Goal: Find specific page/section: Find specific page/section

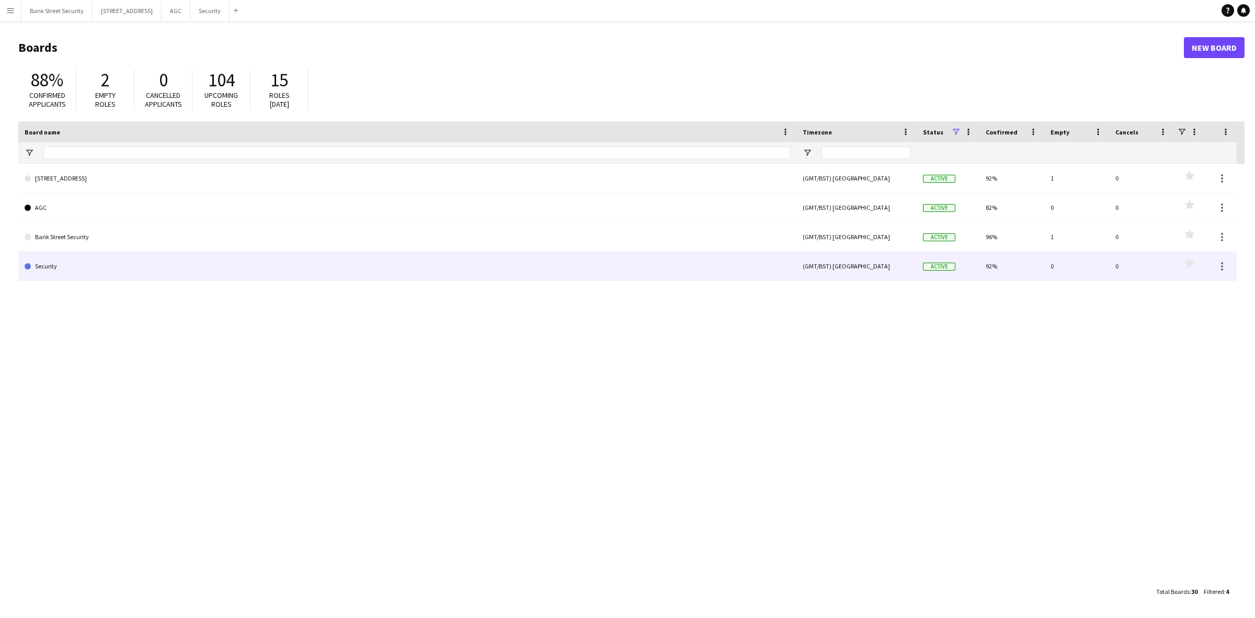
click at [261, 262] on link "Security" at bounding box center [408, 266] width 766 height 29
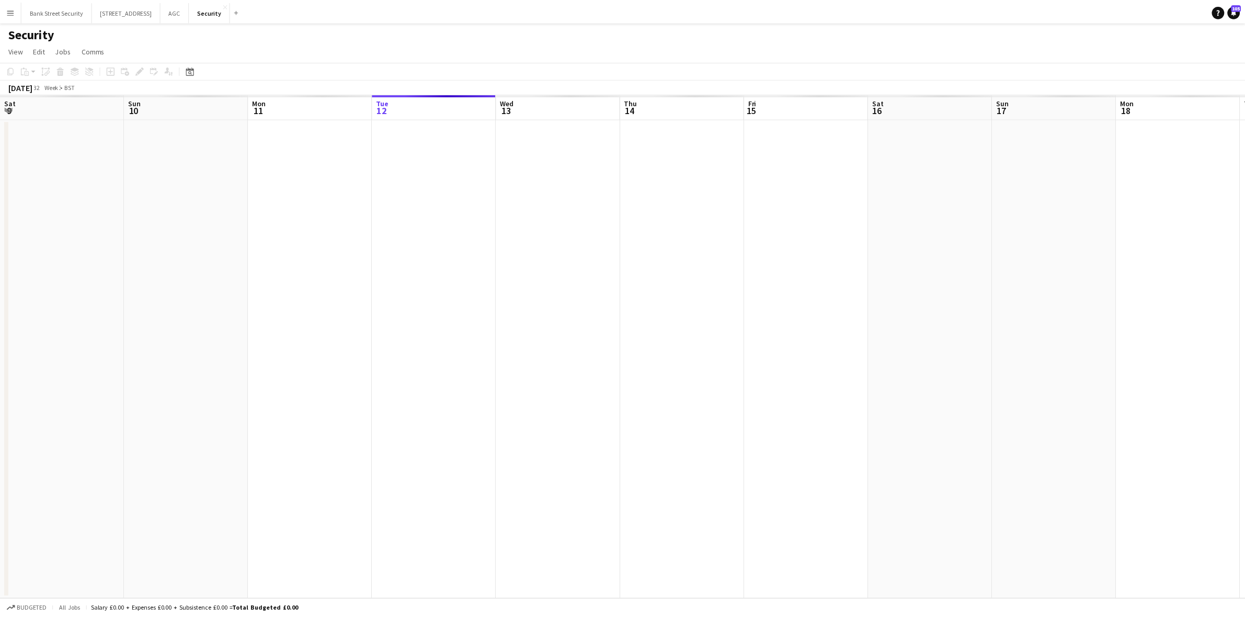
scroll to position [0, 249]
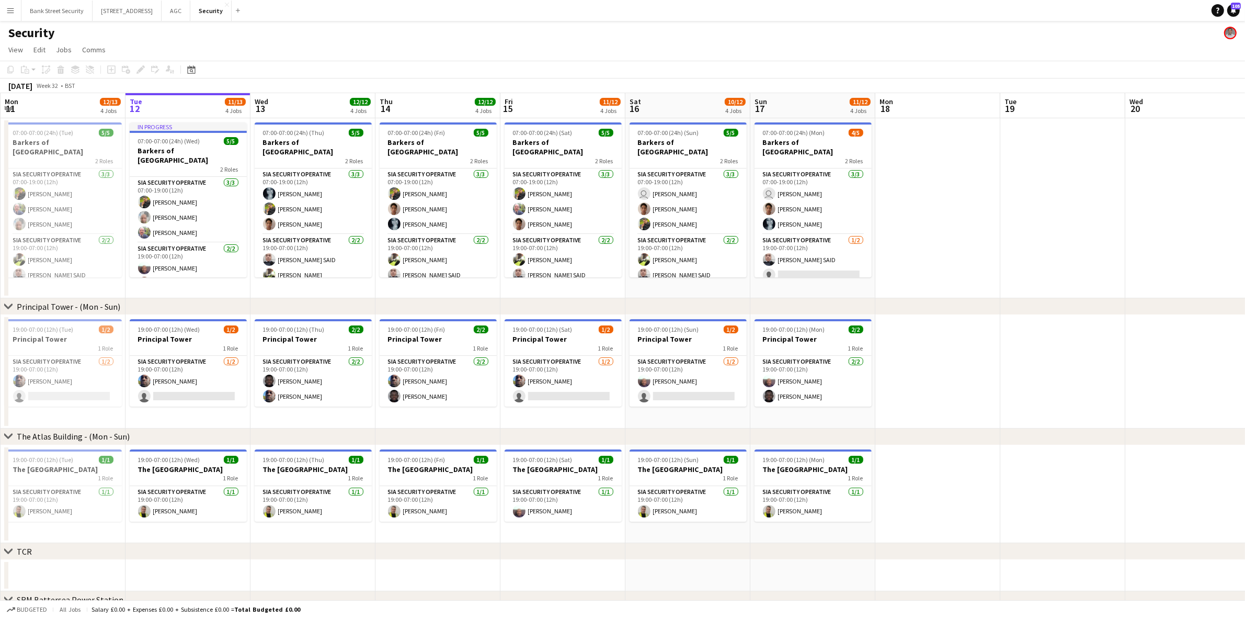
click at [513, 275] on app-card-role "SIA Security Operative [DATE] 19:00-07:00 (12h) [PERSON_NAME] SAID" at bounding box center [563, 259] width 117 height 51
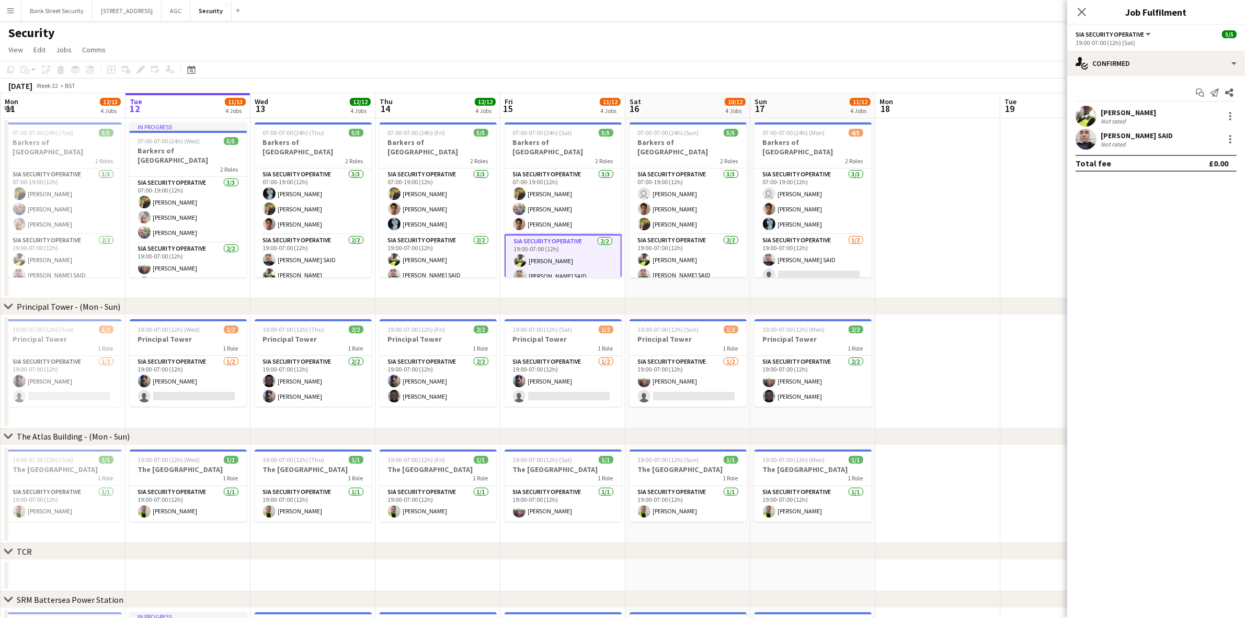
click at [1086, 8] on icon "Close pop-in" at bounding box center [1082, 12] width 8 height 8
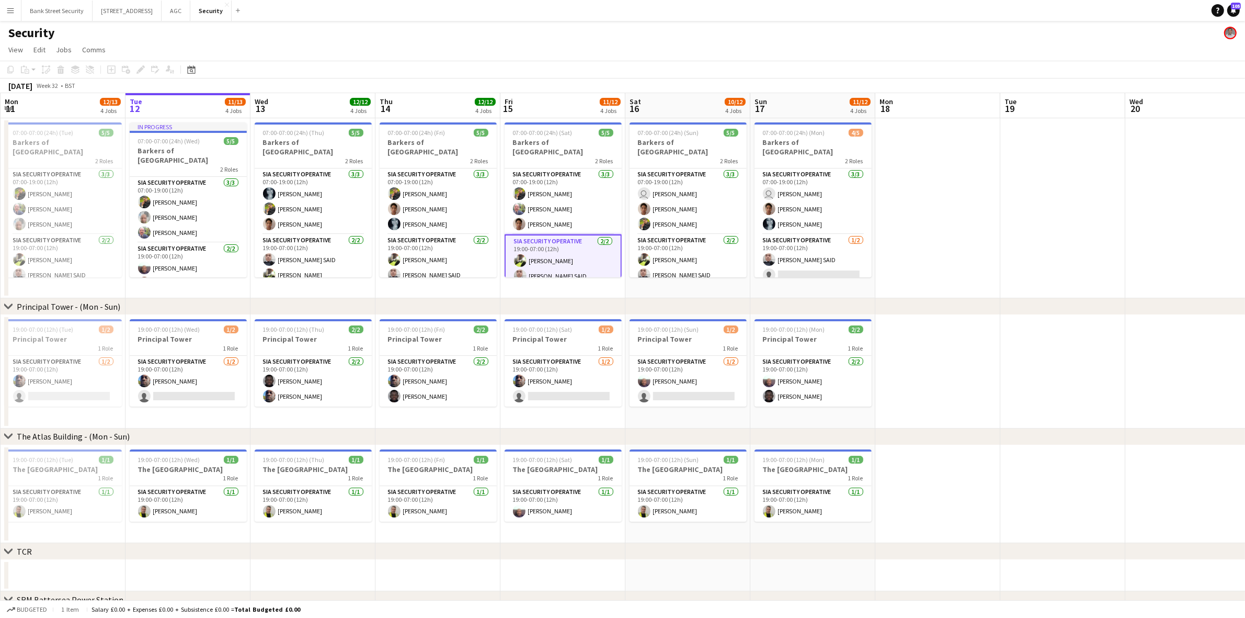
click at [302, 179] on app-card-role "SIA Security Operative [DATE] 07:00-19:00 (12h) [PERSON_NAME] [PERSON_NAME] [PE…" at bounding box center [313, 201] width 117 height 66
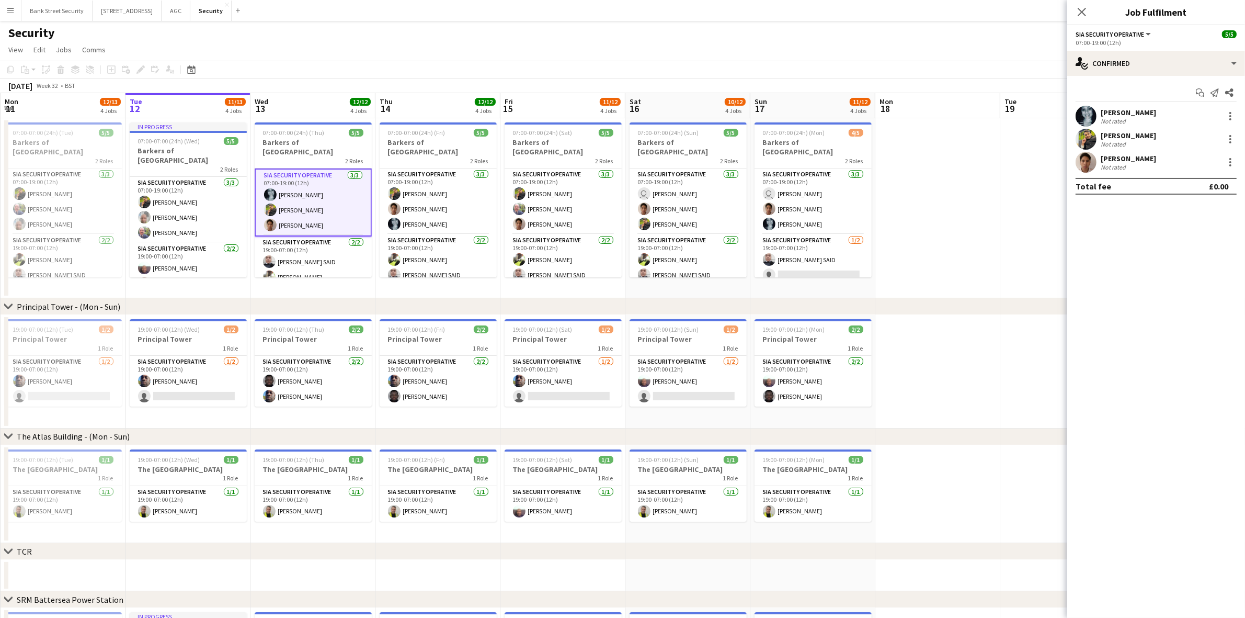
click at [1083, 14] on icon at bounding box center [1082, 12] width 8 height 8
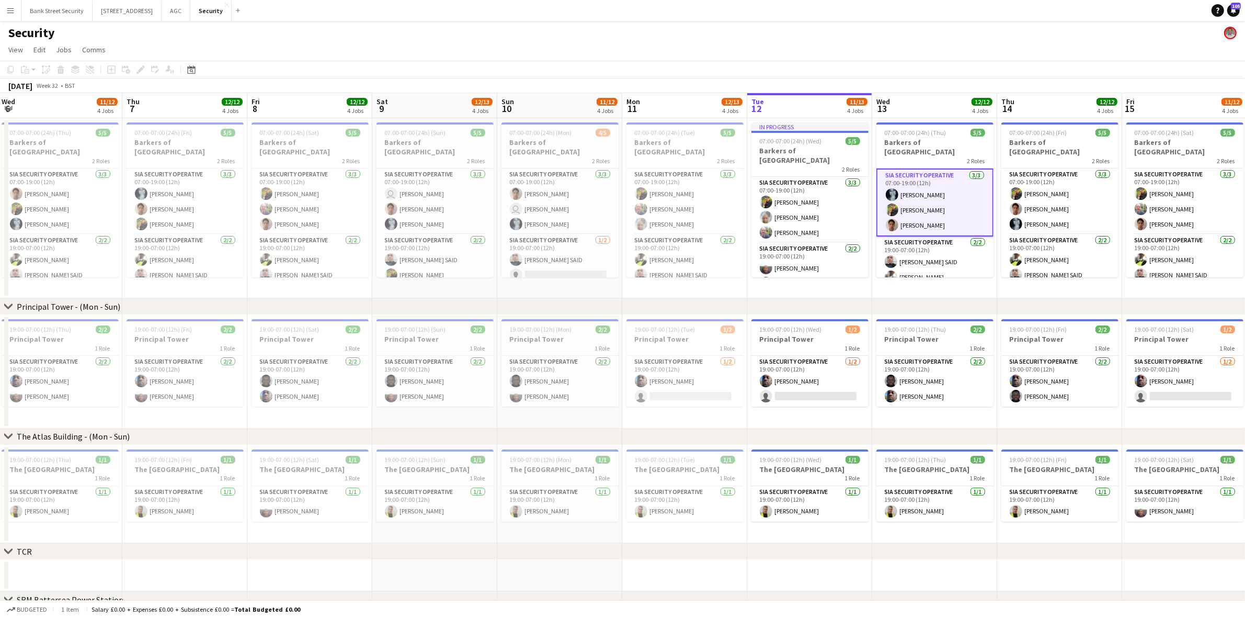
scroll to position [0, 239]
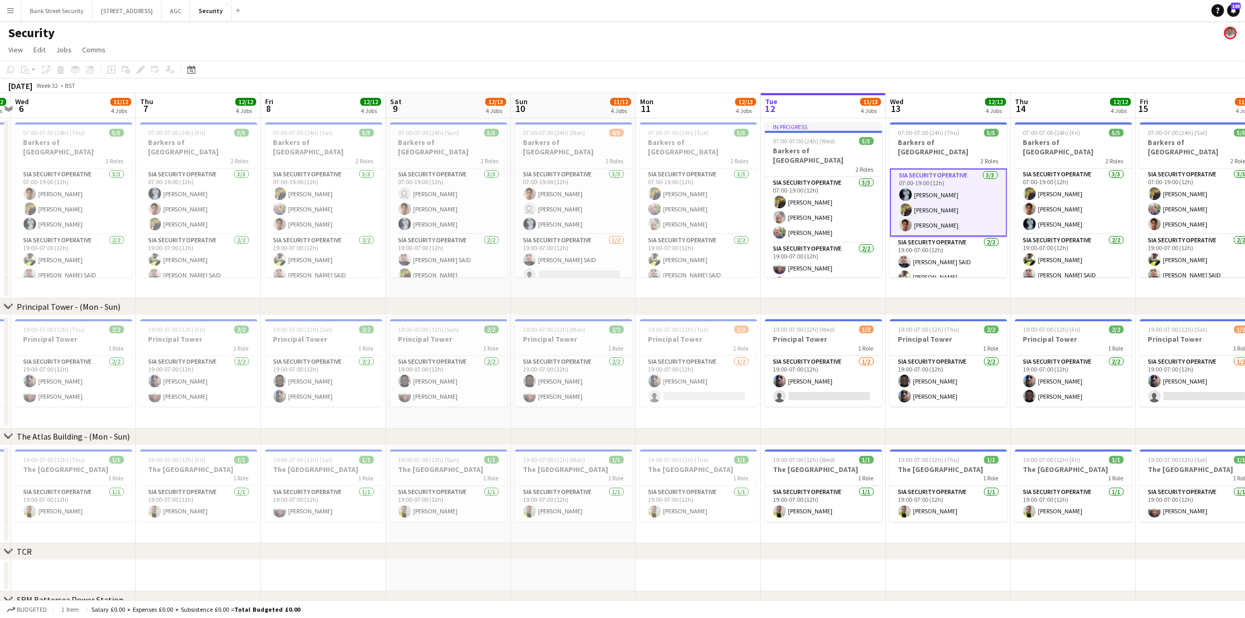
drag, startPoint x: 333, startPoint y: 285, endPoint x: 968, endPoint y: 198, distance: 641.3
click at [968, 198] on app-calendar-viewport "Mon 4 12/12 4 Jobs Tue 5 12/12 4 Jobs Wed 6 11/12 4 Jobs Thu 7 12/12 4 Jobs Fri…" at bounding box center [622, 440] width 1245 height 694
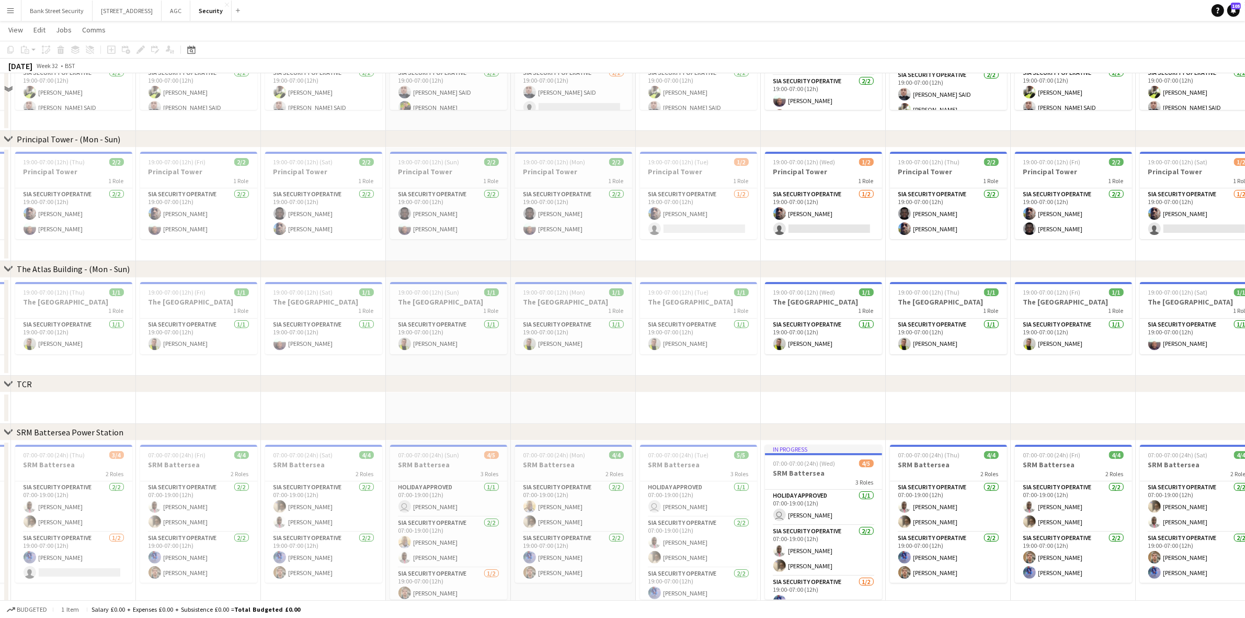
scroll to position [186, 0]
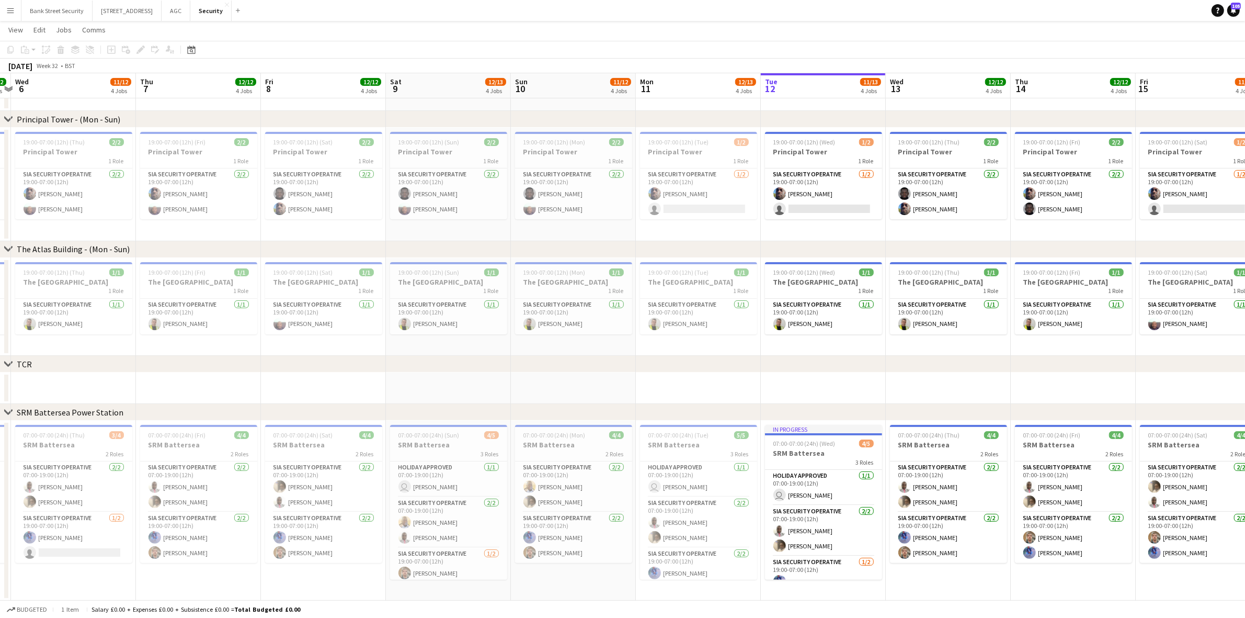
drag, startPoint x: 597, startPoint y: 356, endPoint x: 616, endPoint y: 408, distance: 55.3
click at [584, 450] on div "chevron-right Principal Tower - ([GEOGRAPHIC_DATA]) chevron-right The [GEOGRAPH…" at bounding box center [622, 228] width 1245 height 746
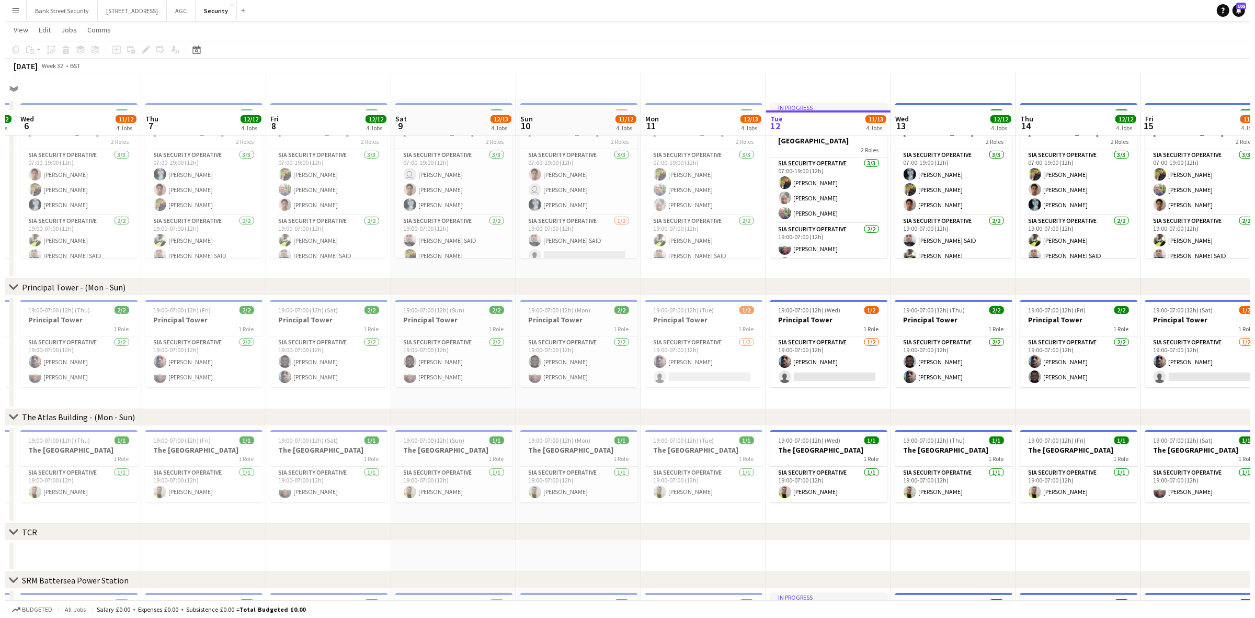
scroll to position [0, 0]
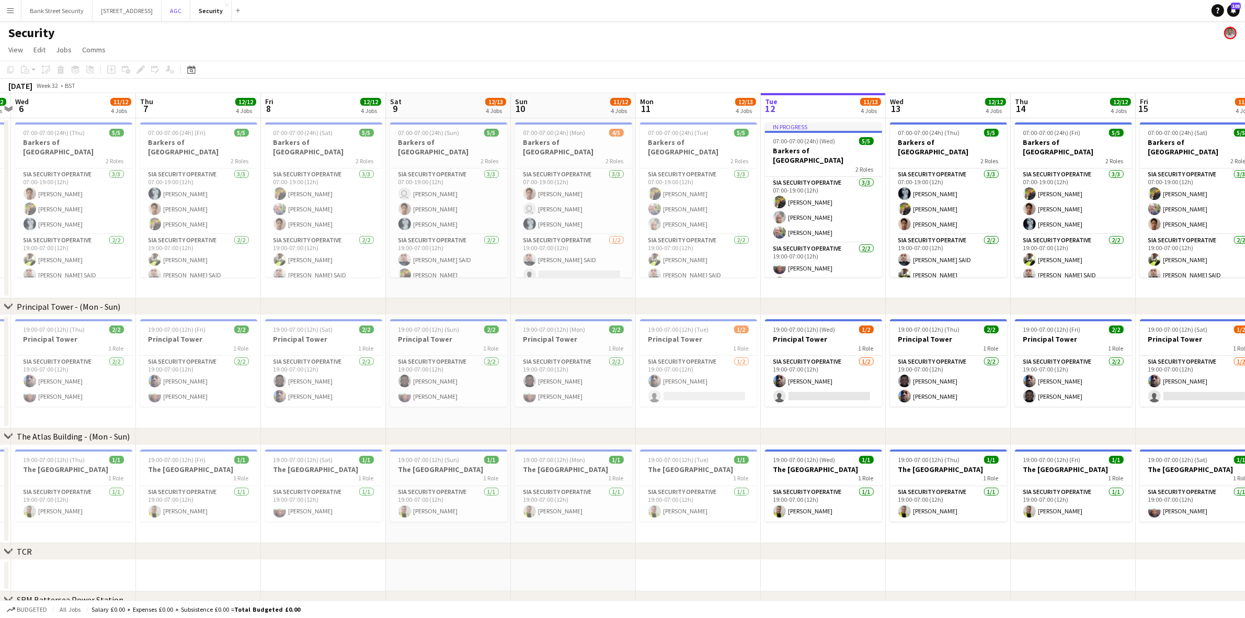
click at [190, 6] on button "AGC Close" at bounding box center [176, 11] width 29 height 20
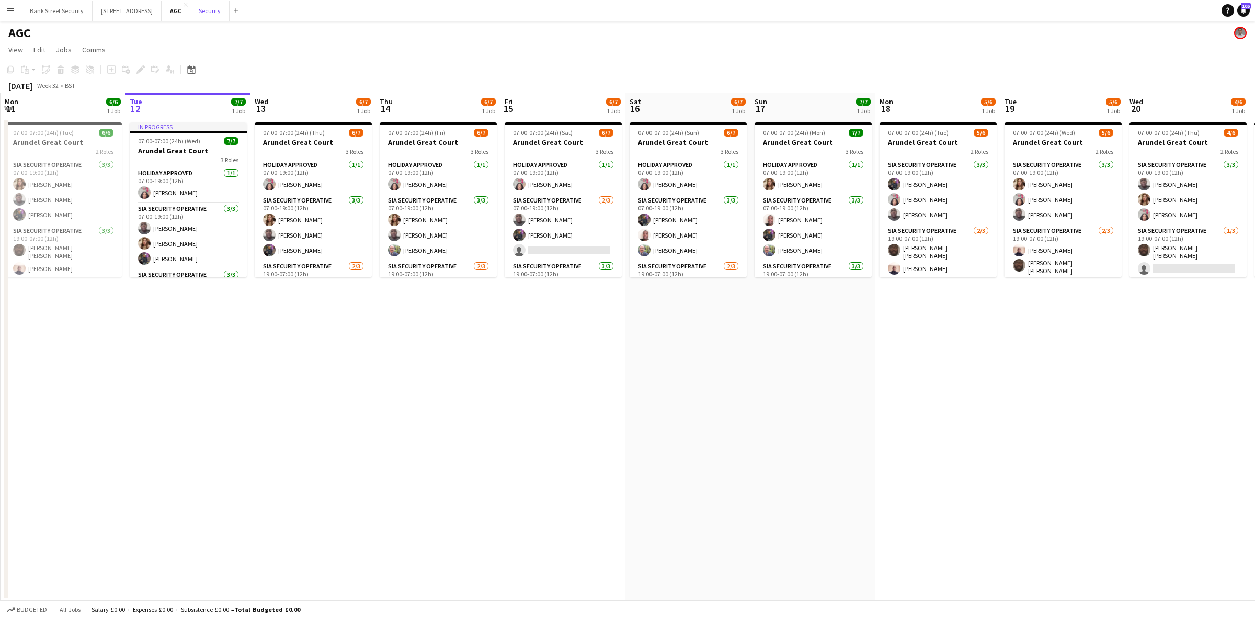
click at [218, 7] on button "Security Close" at bounding box center [209, 11] width 39 height 20
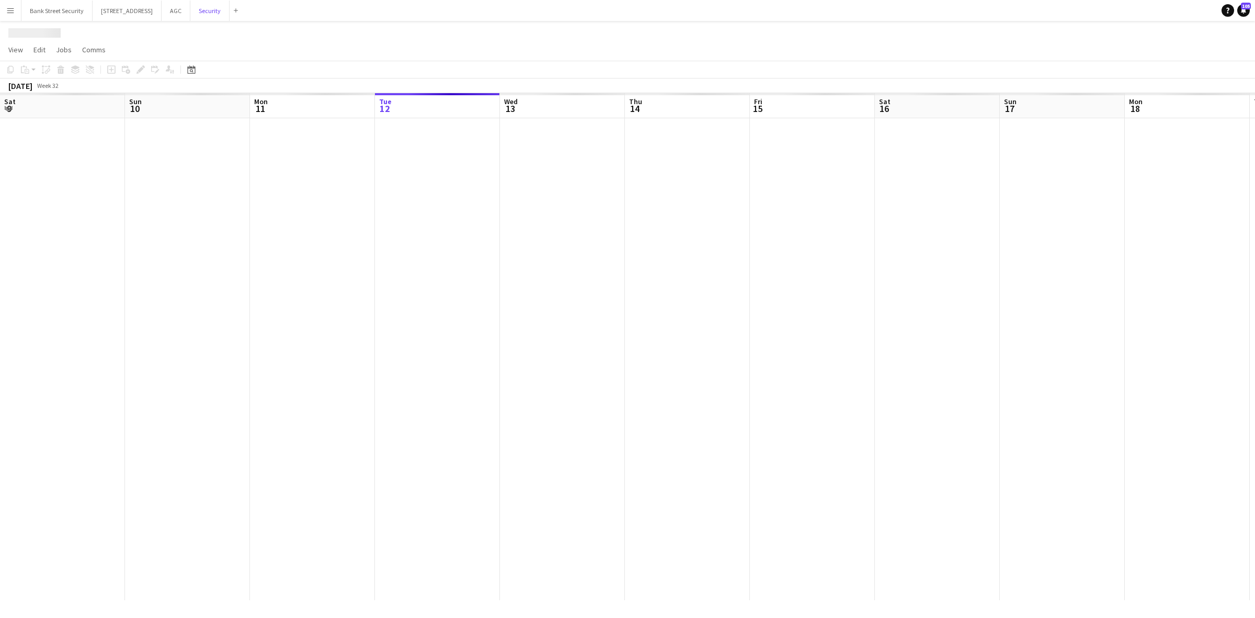
scroll to position [0, 249]
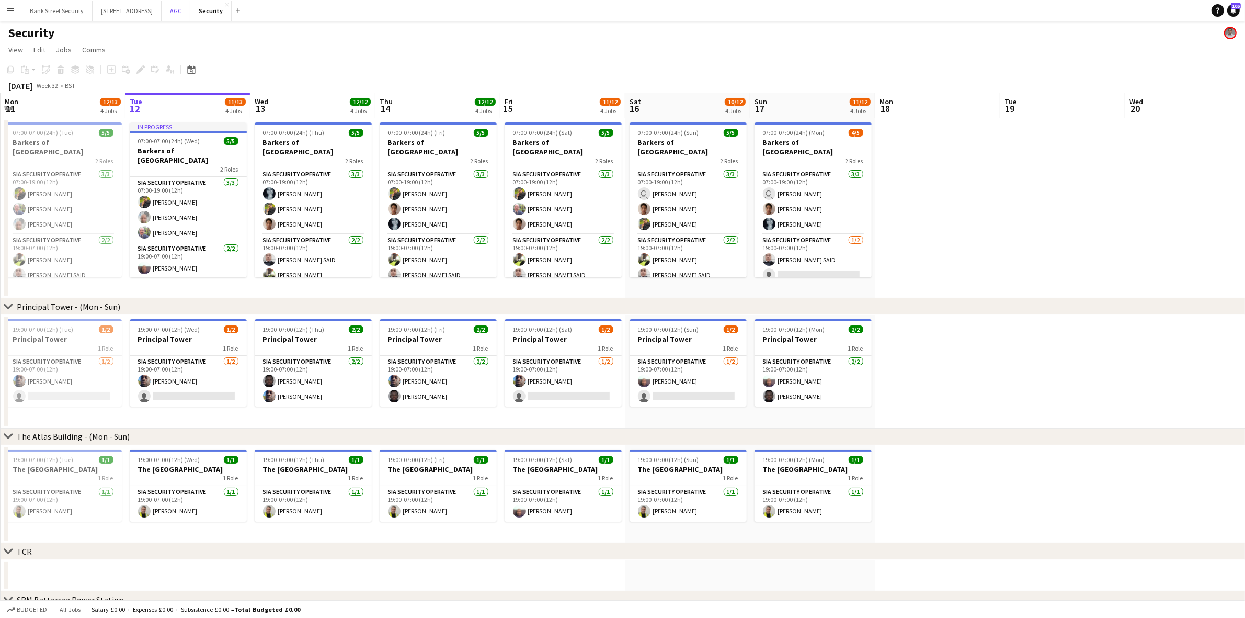
click at [188, 8] on button "AGC Close" at bounding box center [176, 11] width 29 height 20
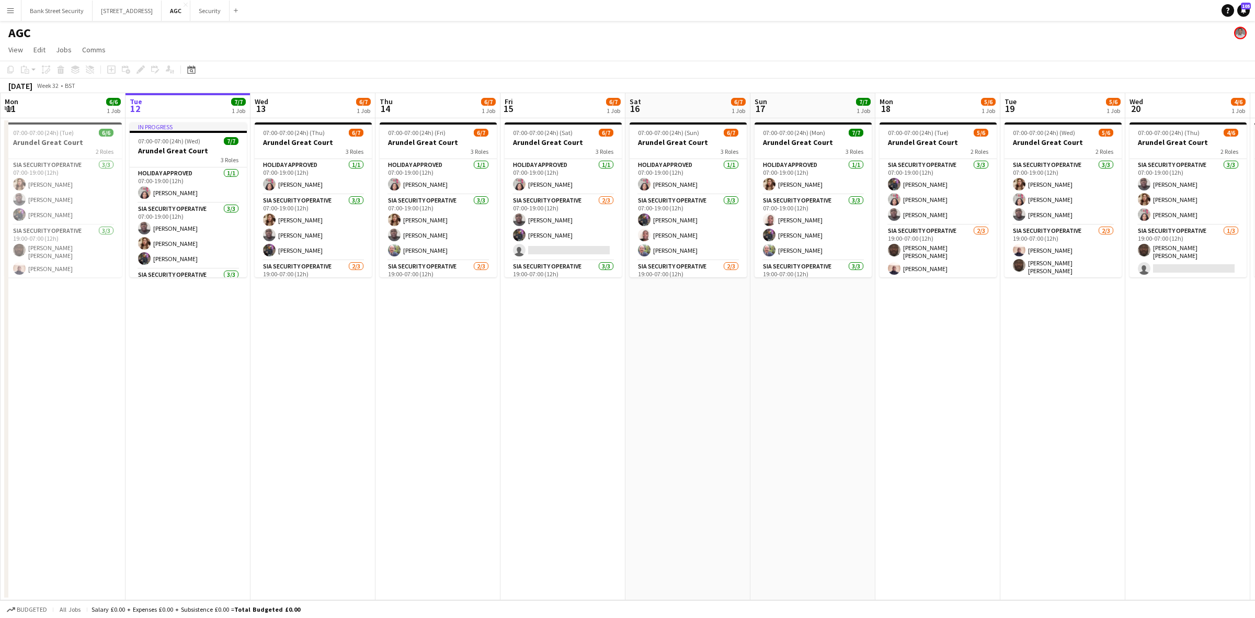
drag, startPoint x: 600, startPoint y: 220, endPoint x: 361, endPoint y: 493, distance: 363.2
click at [361, 493] on app-date-cell "07:00-07:00 (24h) (Thu) 6/7 Arundel Great Court 3 Roles Holiday Approved [DATE]…" at bounding box center [312, 359] width 125 height 482
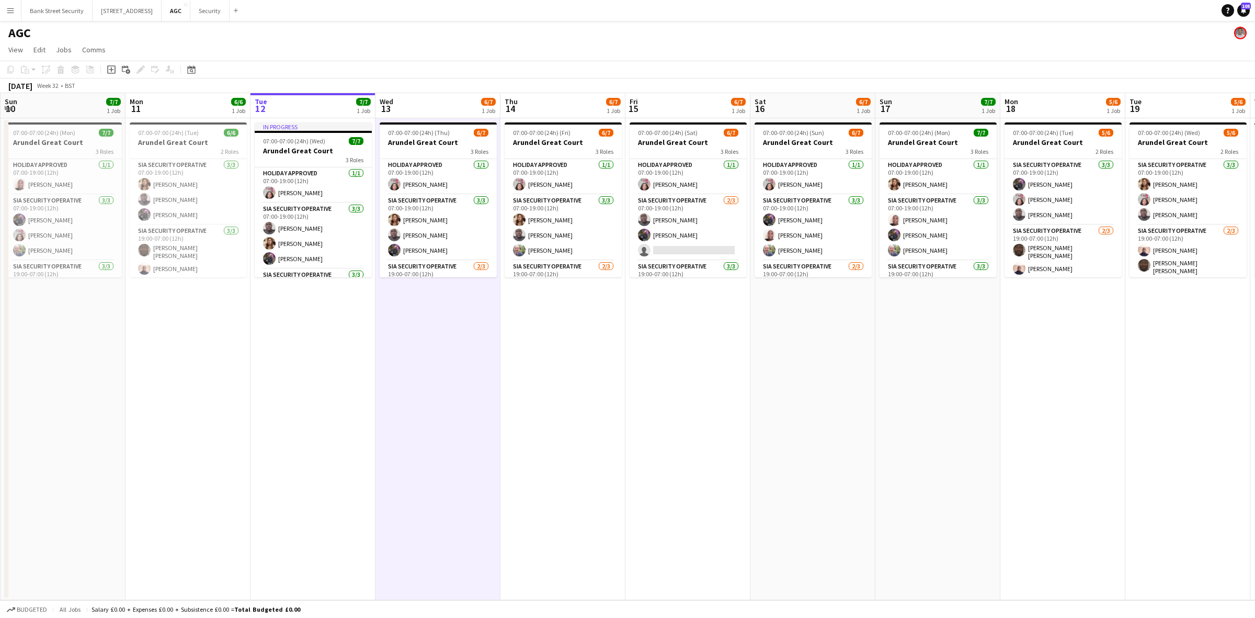
scroll to position [0, 306]
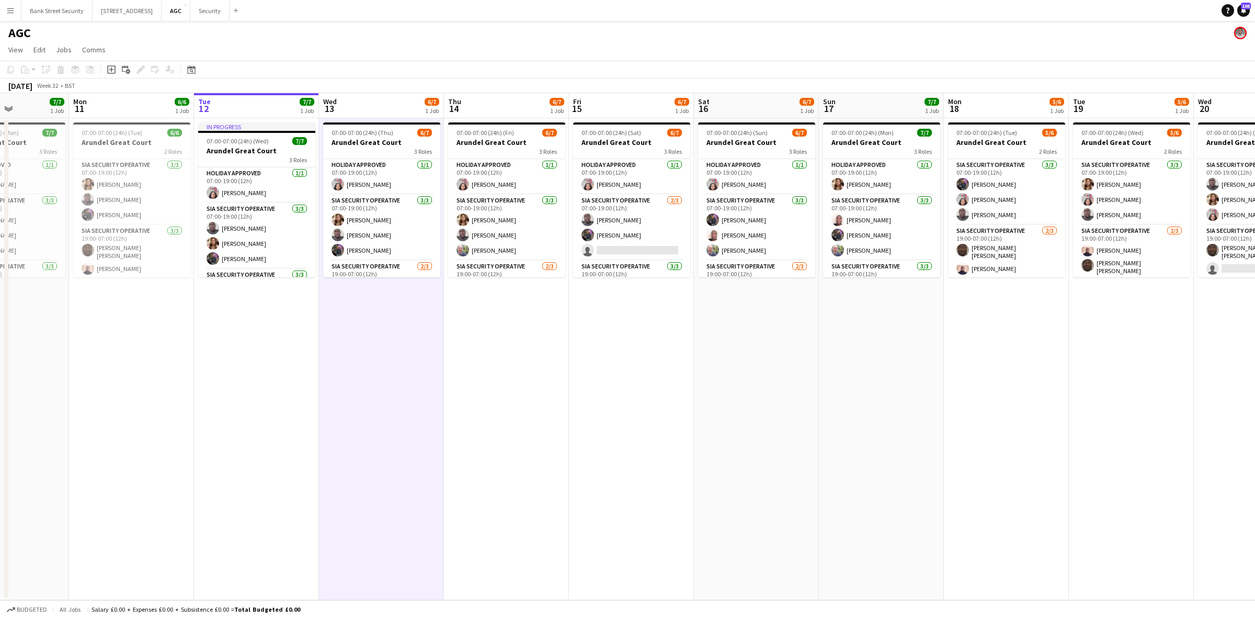
drag, startPoint x: 443, startPoint y: 464, endPoint x: 454, endPoint y: 465, distance: 11.0
click at [454, 465] on app-calendar-viewport "Fri 8 5/6 1 Job Sat 9 7/8 1 Job Sun 10 7/7 1 Job Mon 11 6/6 1 Job Tue 12 7/7 1 …" at bounding box center [627, 346] width 1255 height 507
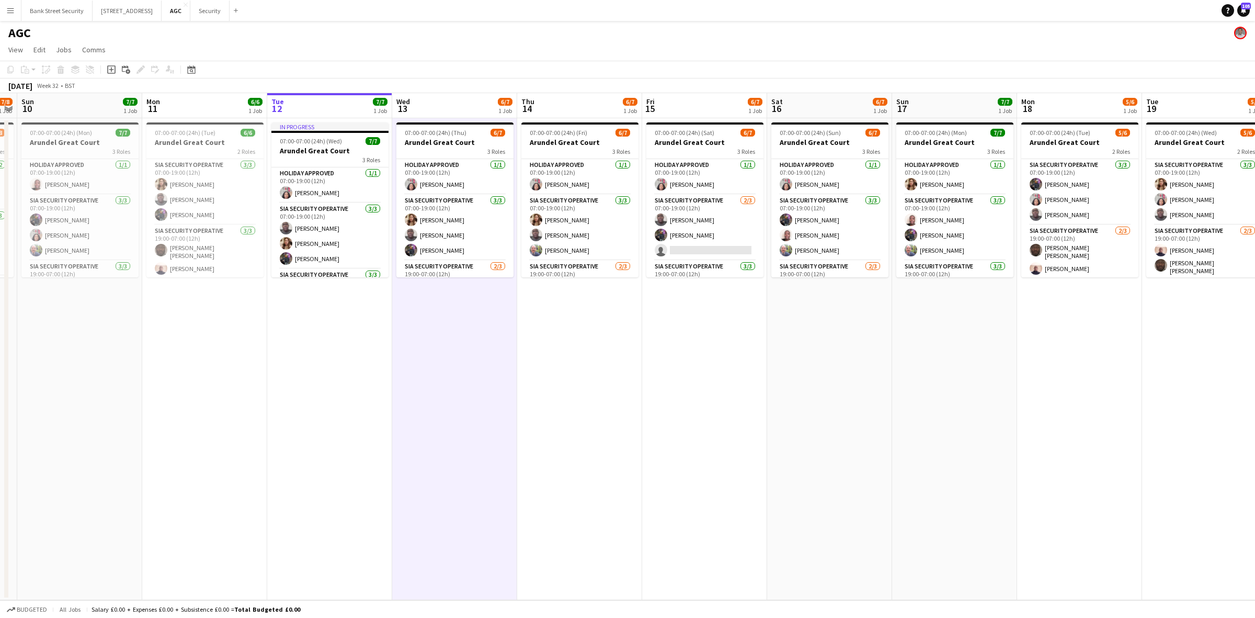
scroll to position [0, 256]
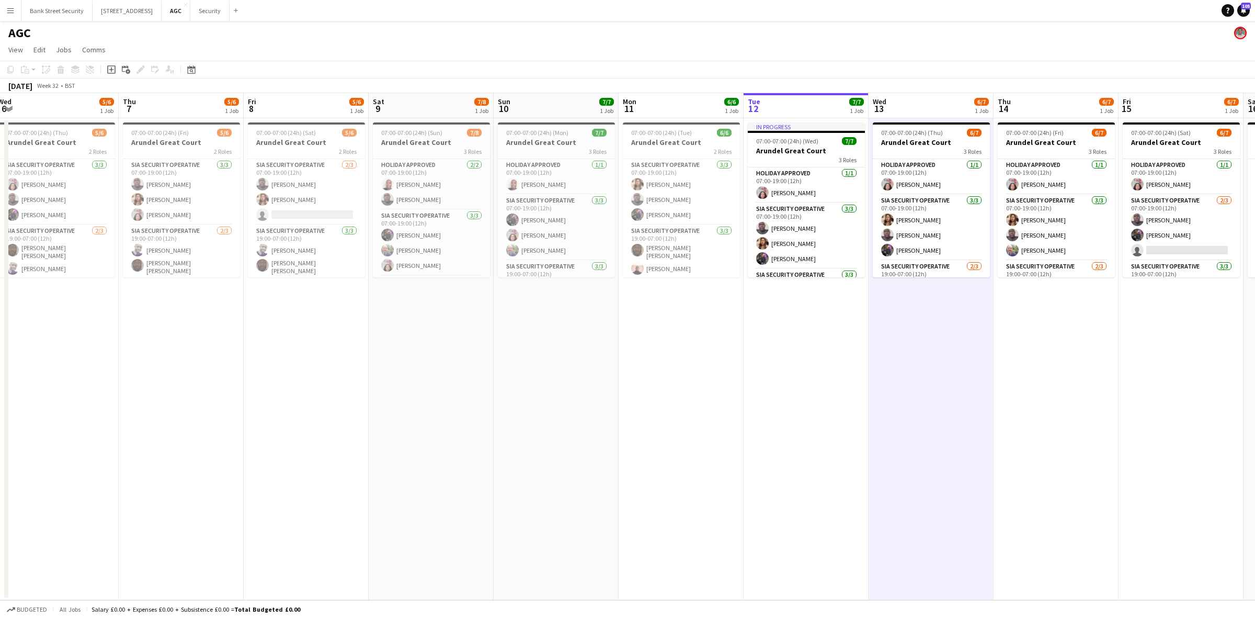
drag, startPoint x: 272, startPoint y: 410, endPoint x: 821, endPoint y: 383, distance: 550.2
click at [821, 383] on app-calendar-viewport "Mon 4 5/6 1 Job Tue 5 6/6 1 Job Wed 6 5/6 1 Job Thu 7 5/6 1 Job Fri 8 5/6 1 Job…" at bounding box center [627, 346] width 1255 height 507
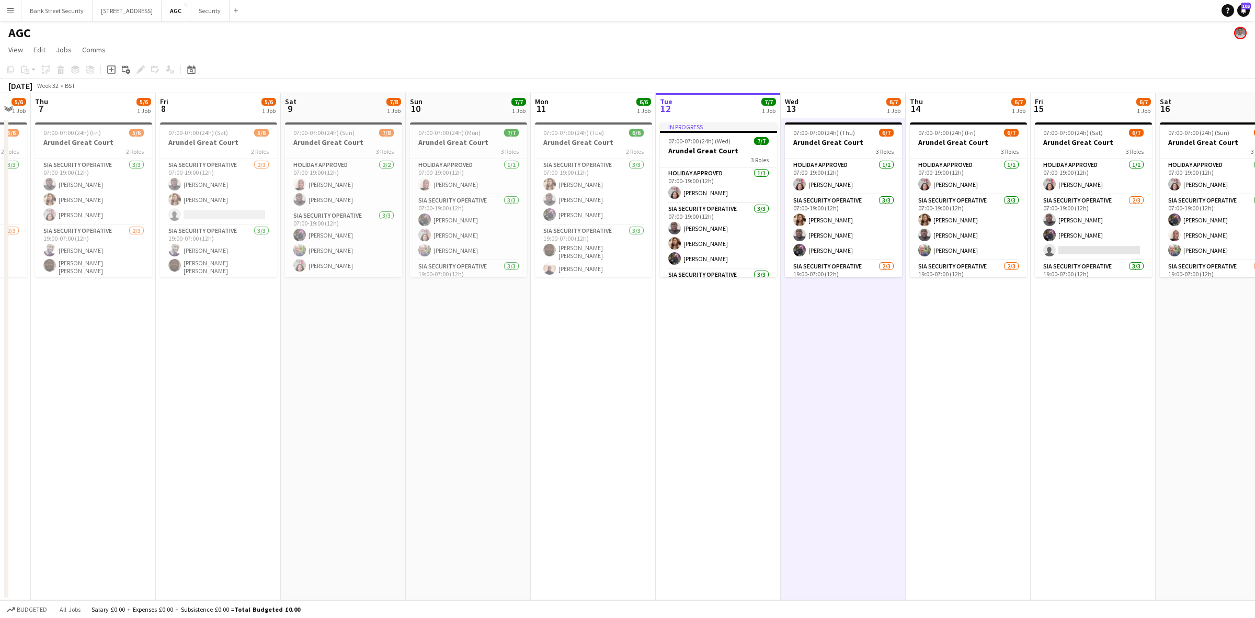
drag, startPoint x: 655, startPoint y: 317, endPoint x: 396, endPoint y: 374, distance: 265.1
click at [397, 374] on app-calendar-viewport "Mon 4 5/6 1 Job Tue 5 6/6 1 Job Wed 6 5/6 1 Job Thu 7 5/6 1 Job Fri 8 5/6 1 Job…" at bounding box center [627, 346] width 1255 height 507
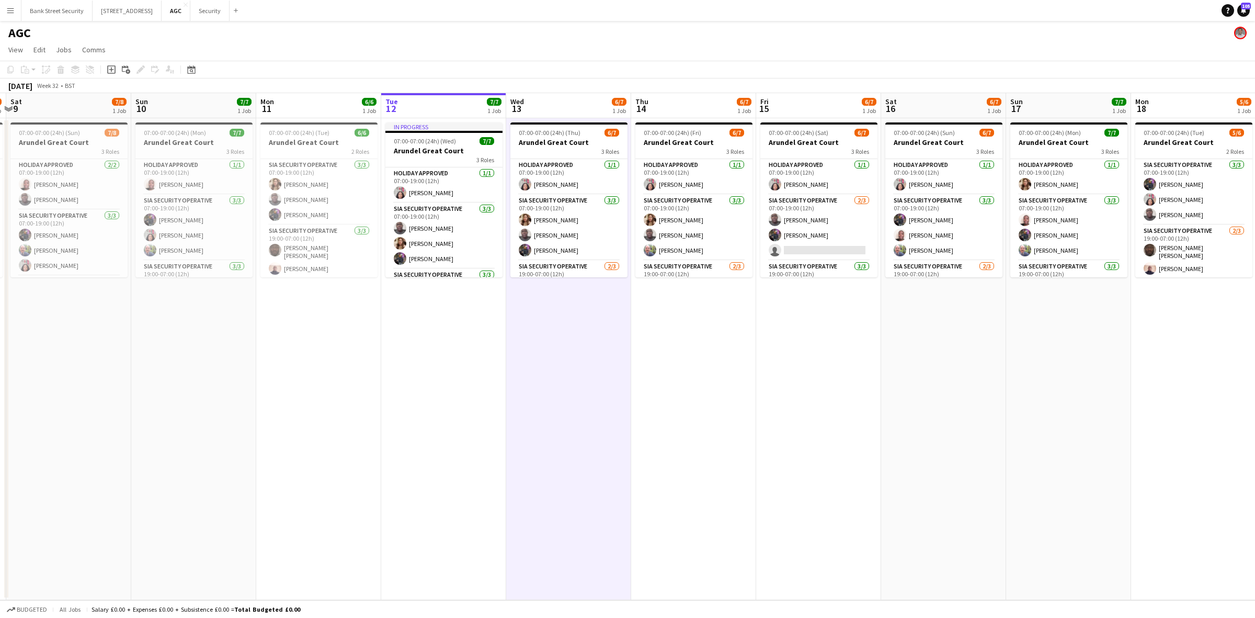
drag, startPoint x: 595, startPoint y: 356, endPoint x: 553, endPoint y: 369, distance: 43.3
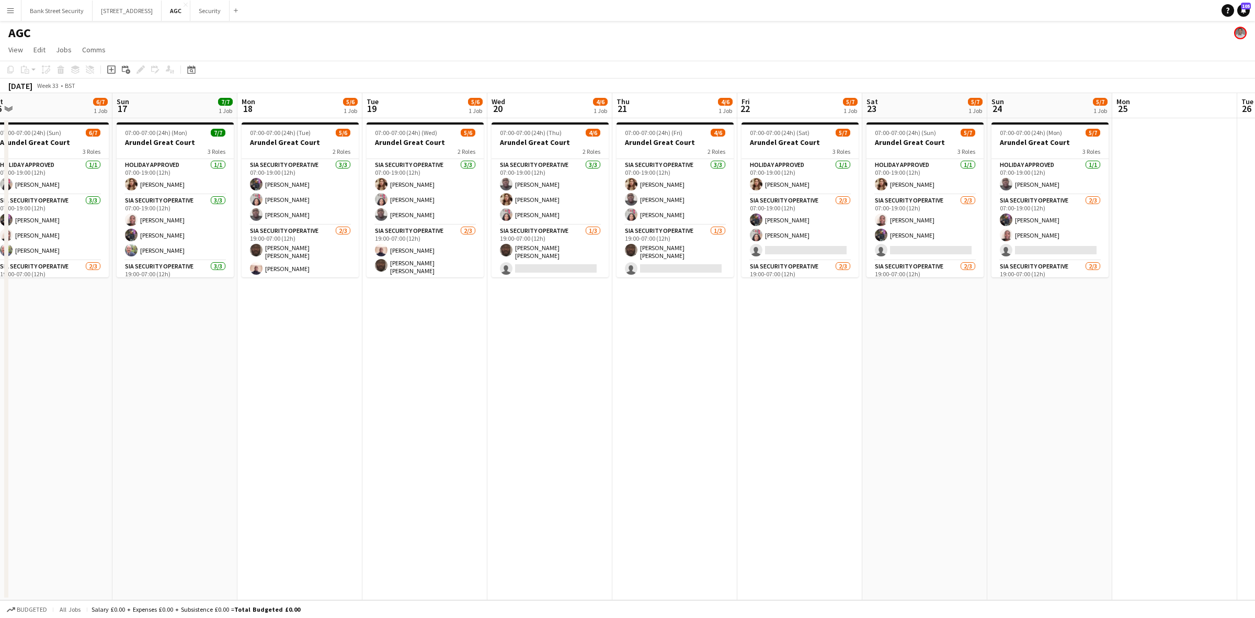
drag, startPoint x: 553, startPoint y: 369, endPoint x: 207, endPoint y: 411, distance: 348.7
click at [207, 411] on app-calendar-viewport "Wed 13 6/7 1 Job Thu 14 6/7 1 Job Fri 15 6/7 1 Job Sat 16 6/7 1 Job Sun 17 7/7 …" at bounding box center [627, 346] width 1255 height 507
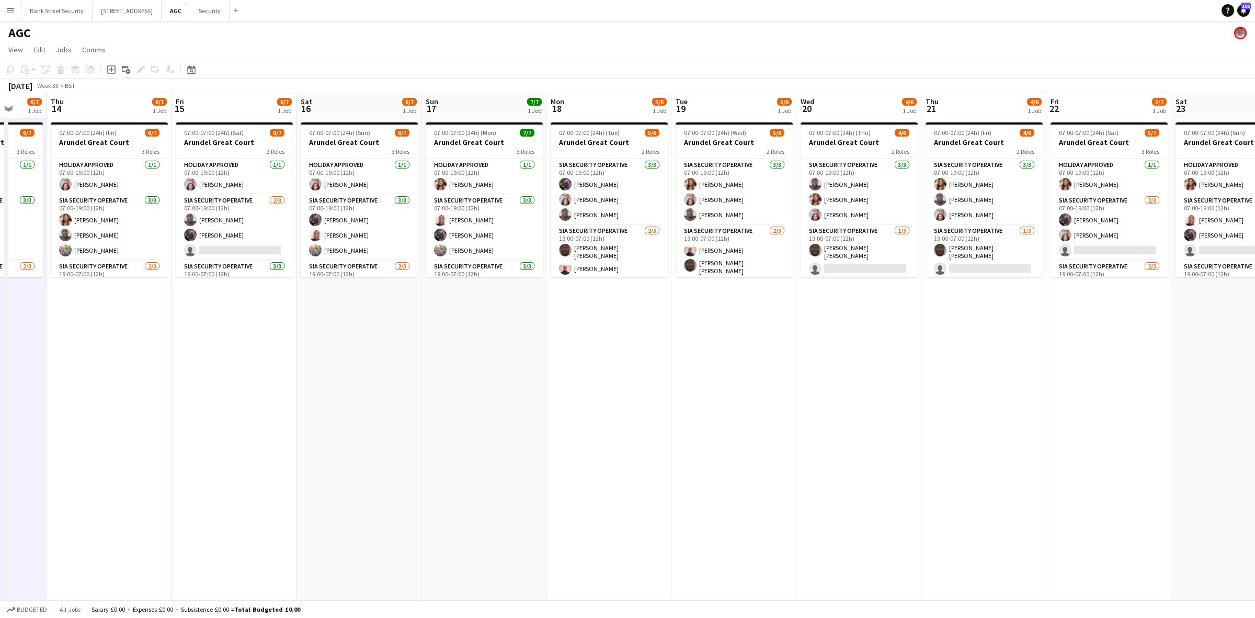
drag, startPoint x: 396, startPoint y: 409, endPoint x: 605, endPoint y: 389, distance: 210.1
click at [635, 370] on app-calendar-viewport "Mon 11 6/6 1 Job Tue 12 7/7 1 Job Wed 13 6/7 1 Job Thu 14 6/7 1 Job Fri 15 6/7 …" at bounding box center [627, 346] width 1255 height 507
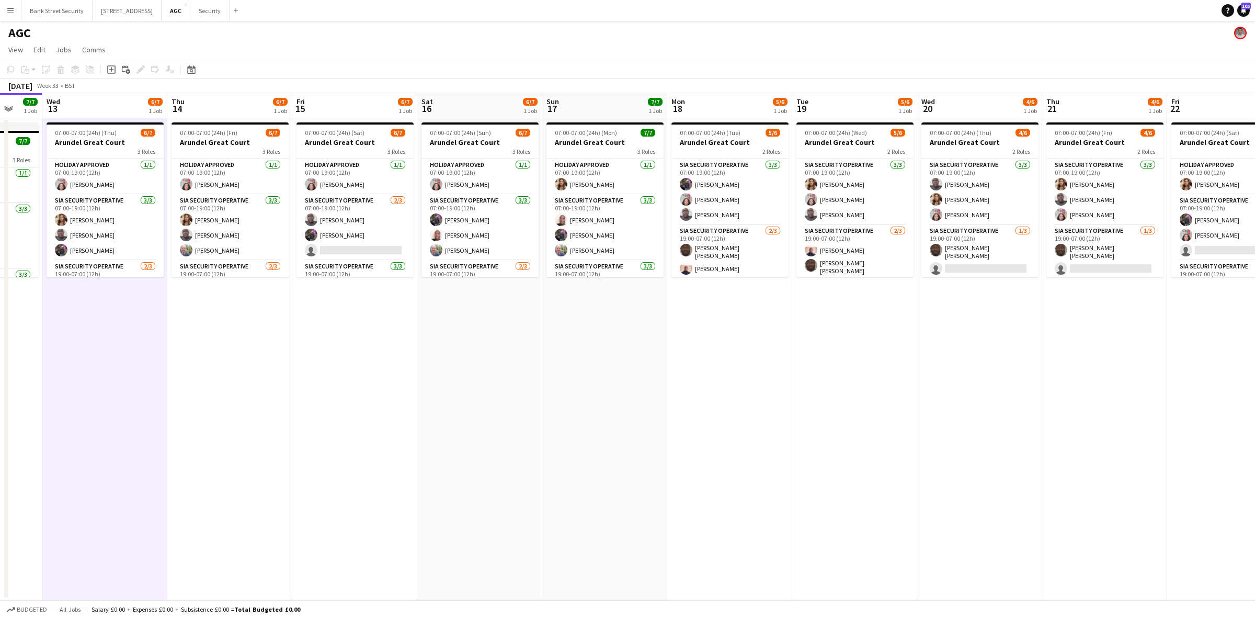
scroll to position [0, 250]
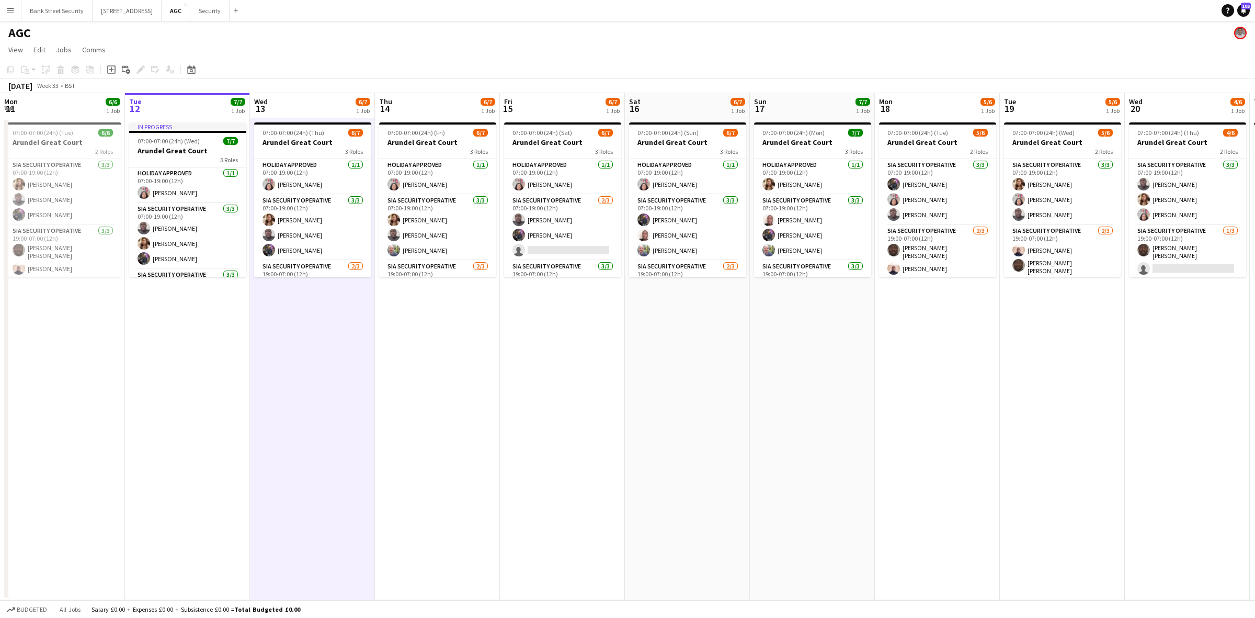
drag, startPoint x: 464, startPoint y: 413, endPoint x: 574, endPoint y: 383, distance: 113.9
click at [574, 383] on app-calendar-viewport "Sat 9 7/8 1 Job Sun 10 7/7 1 Job Mon 11 6/6 1 Job Tue 12 7/7 1 Job Wed 13 6/7 1…" at bounding box center [627, 346] width 1255 height 507
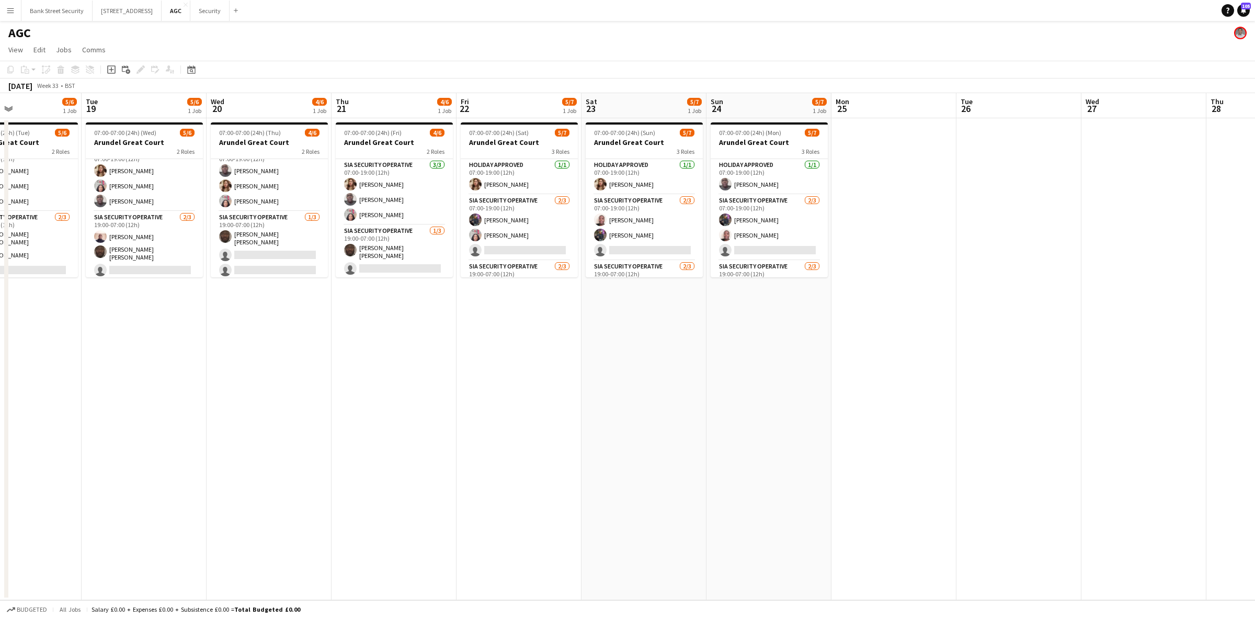
scroll to position [0, 347]
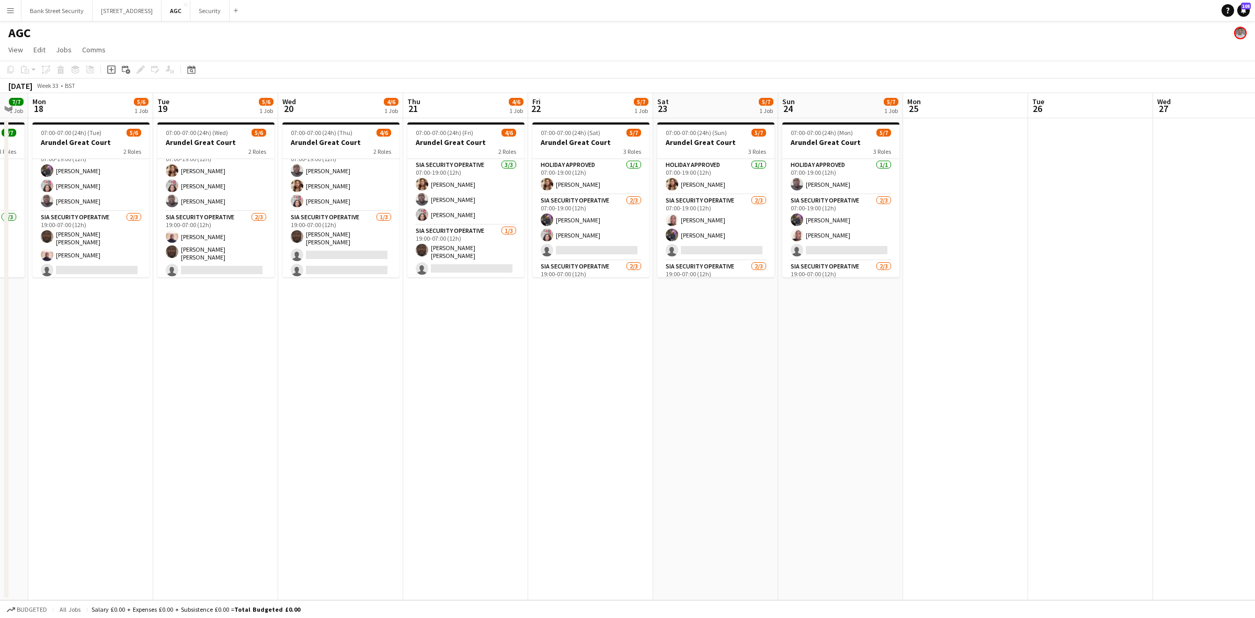
drag, startPoint x: 869, startPoint y: 395, endPoint x: 22, endPoint y: 399, distance: 846.6
click at [22, 399] on app-calendar-viewport "Fri 15 6/7 1 Job Sat 16 6/7 1 Job Sun 17 7/7 1 Job Mon 18 5/6 1 Job Tue 19 5/6 …" at bounding box center [627, 346] width 1255 height 507
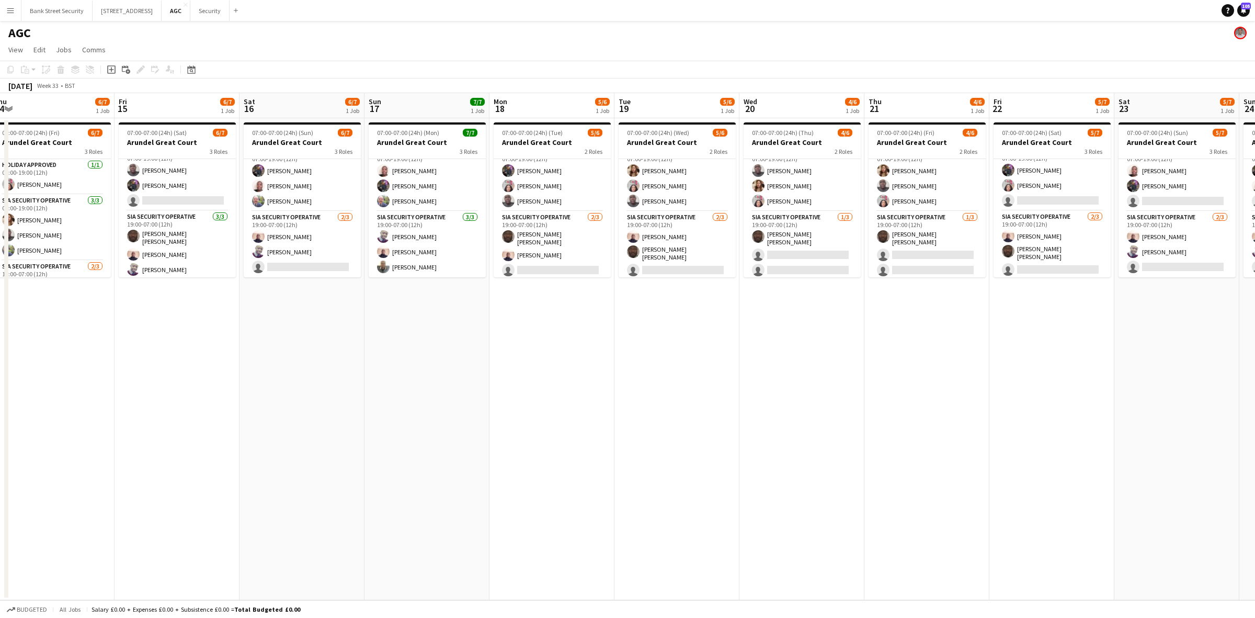
scroll to position [0, 257]
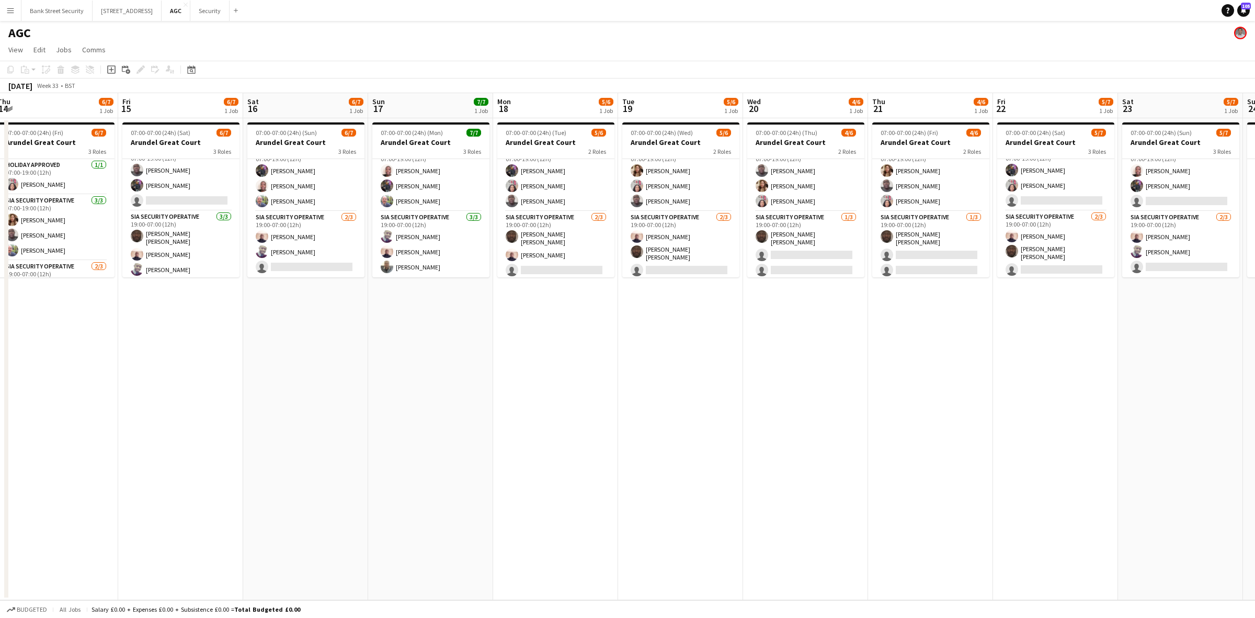
drag, startPoint x: 95, startPoint y: 330, endPoint x: 552, endPoint y: 314, distance: 456.8
click at [552, 314] on app-calendar-viewport "Tue 12 7/7 1 Job Wed 13 6/7 1 Job Thu 14 6/7 1 Job Fri 15 6/7 1 Job Sat 16 6/7 …" at bounding box center [627, 346] width 1255 height 507
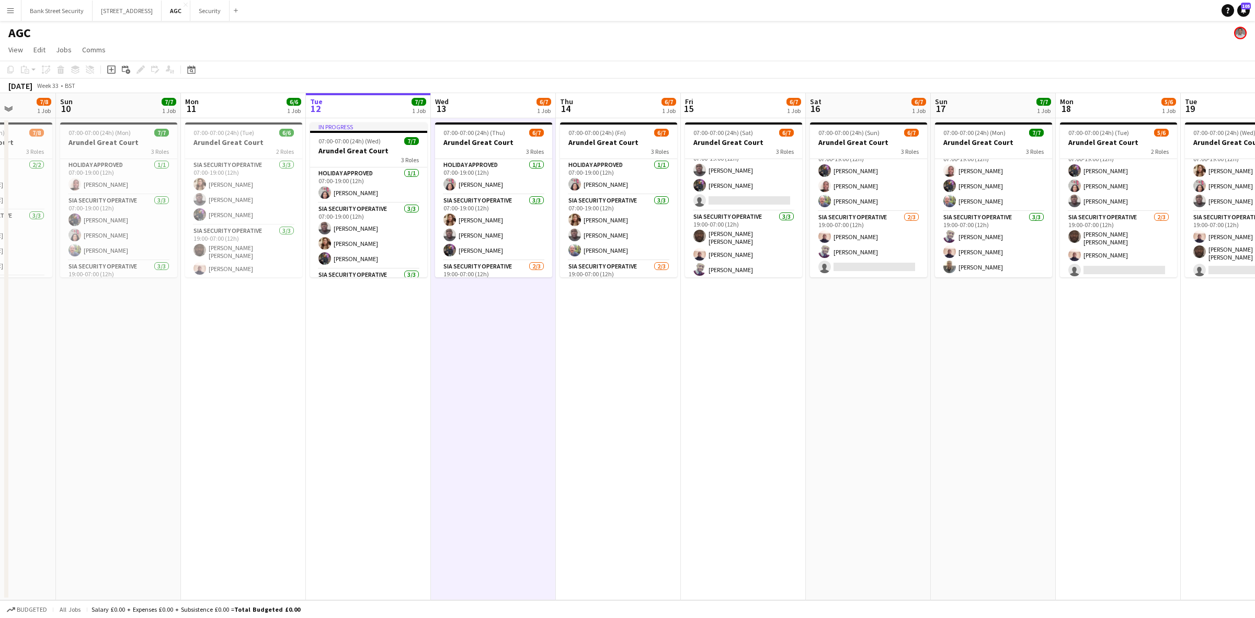
scroll to position [0, 318]
drag, startPoint x: 361, startPoint y: 348, endPoint x: 924, endPoint y: 332, distance: 563.9
click at [924, 332] on app-calendar-viewport "Thu 7 5/6 1 Job Fri 8 5/6 1 Job Sat 9 7/8 1 Job Sun 10 7/7 1 Job Mon 11 6/6 1 J…" at bounding box center [627, 346] width 1255 height 507
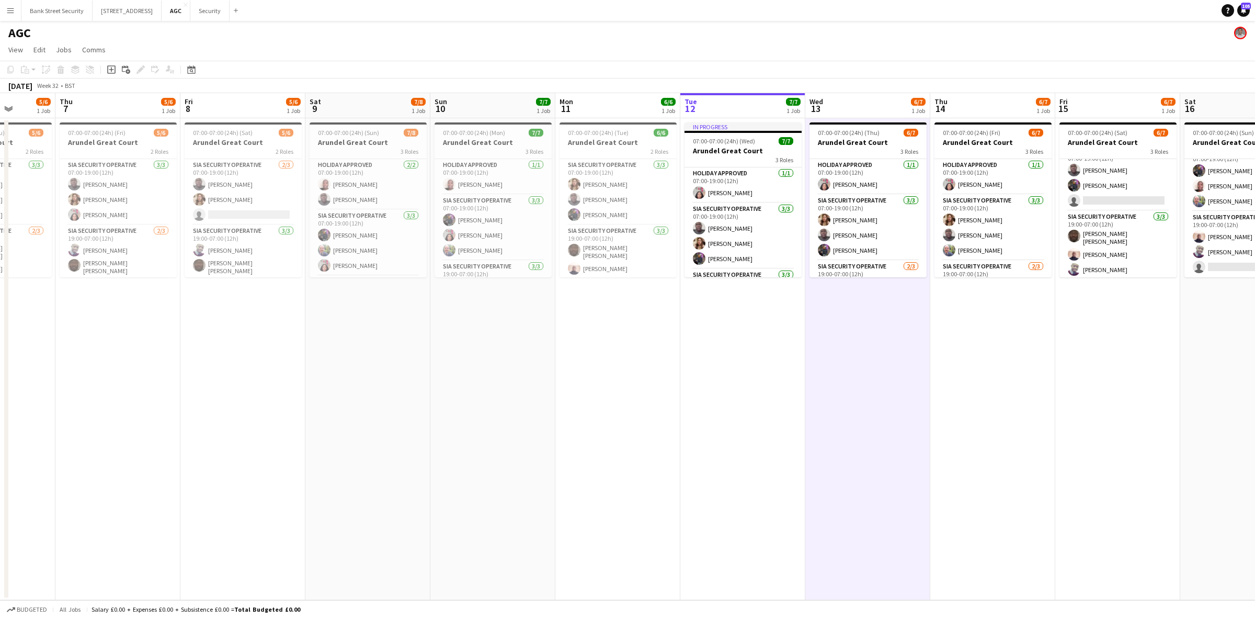
drag, startPoint x: 208, startPoint y: 346, endPoint x: 405, endPoint y: 262, distance: 214.6
click at [572, 341] on app-calendar-viewport "Mon 4 5/6 1 Job Tue 5 6/6 1 Job Wed 6 5/6 1 Job Thu 7 5/6 1 Job Fri 8 5/6 1 Job…" at bounding box center [627, 346] width 1255 height 507
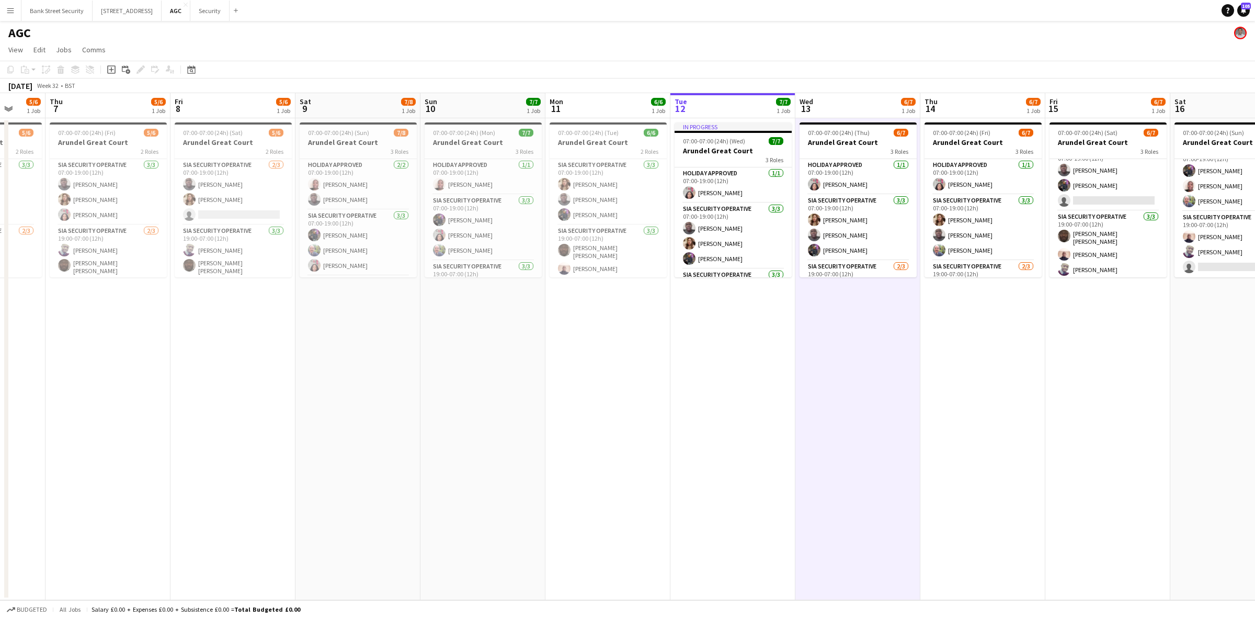
scroll to position [14, 0]
click at [242, 173] on app-card-role "SIA Security Operative [DATE] 07:00-19:00 (12h) [PERSON_NAME] [PERSON_NAME] sin…" at bounding box center [233, 178] width 117 height 66
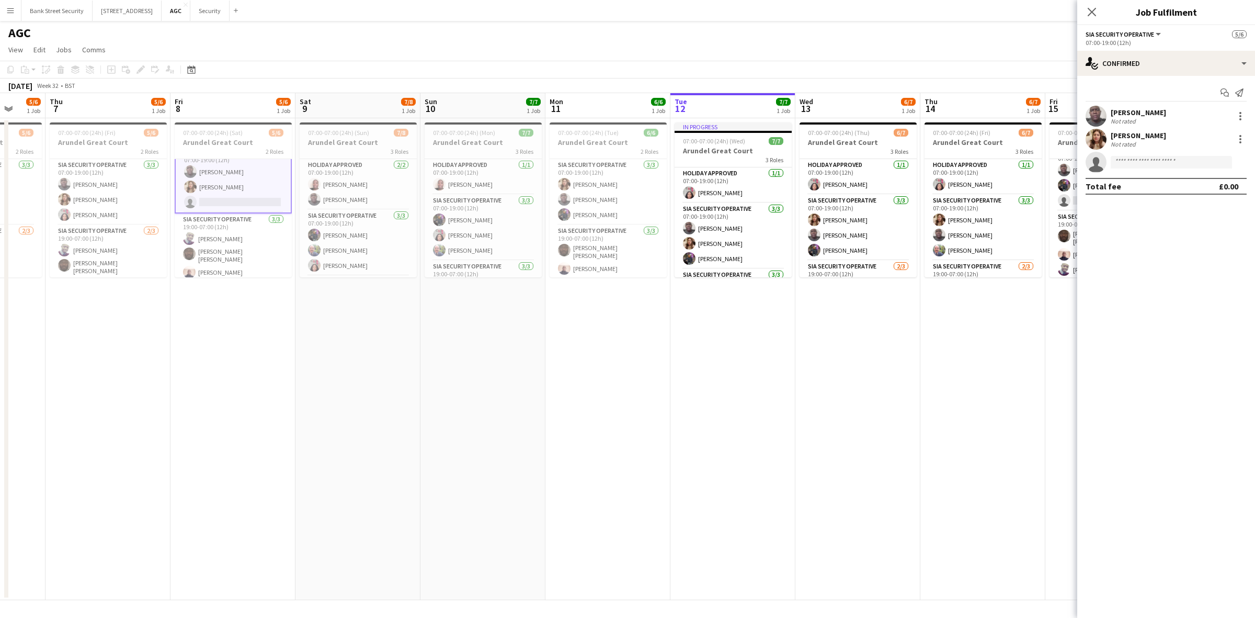
scroll to position [14, 0]
click at [714, 492] on app-date-cell "In progress 07:00-07:00 (24h) (Wed) 7/7 Arundel Great Court 3 Roles Holiday App…" at bounding box center [732, 359] width 125 height 482
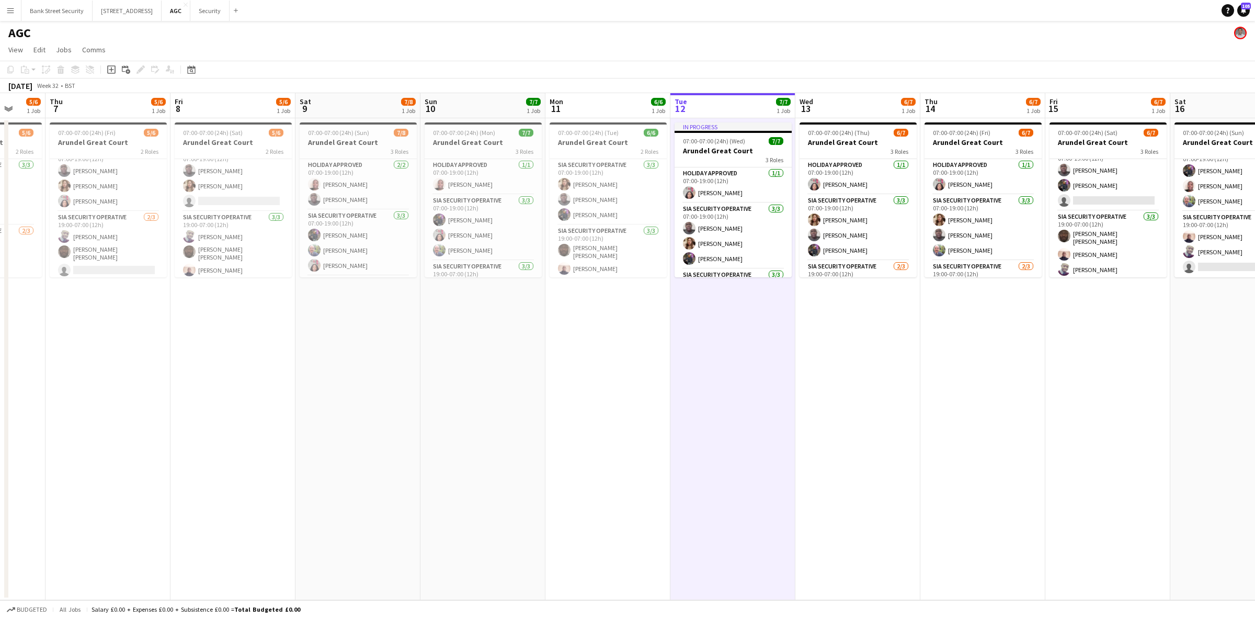
scroll to position [0, 348]
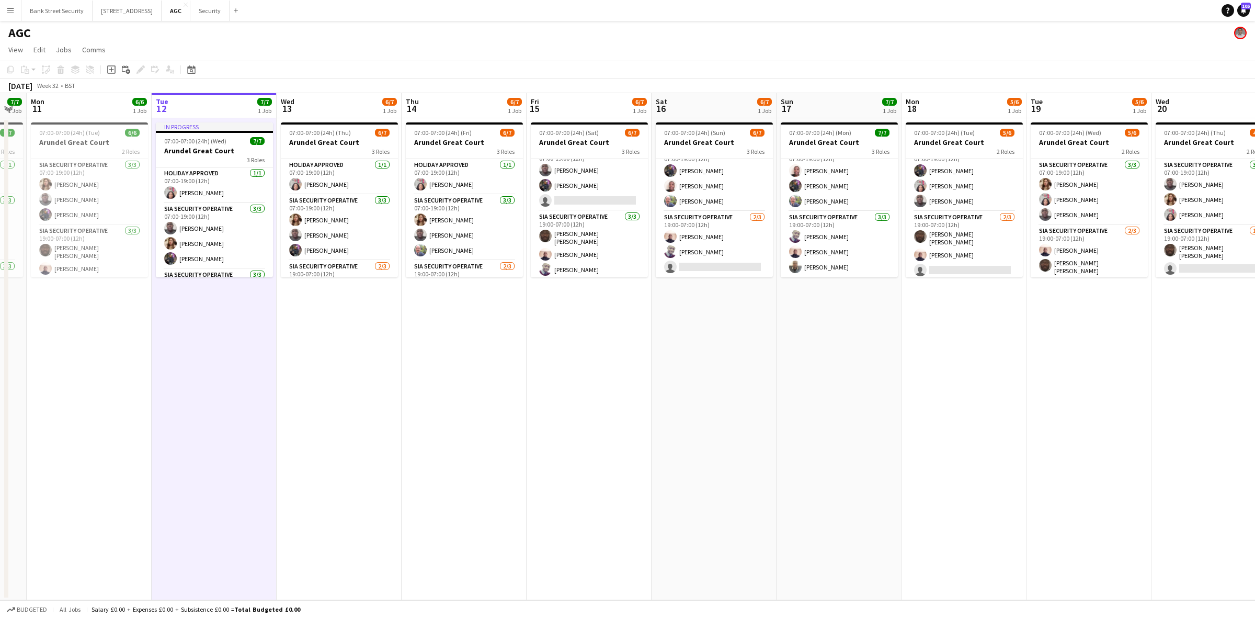
drag, startPoint x: 688, startPoint y: 204, endPoint x: -245, endPoint y: 352, distance: 943.9
click at [0, 352] on html "Menu Boards Boards Boards All jobs Status Workforce Workforce My Workforce Recr…" at bounding box center [627, 309] width 1255 height 618
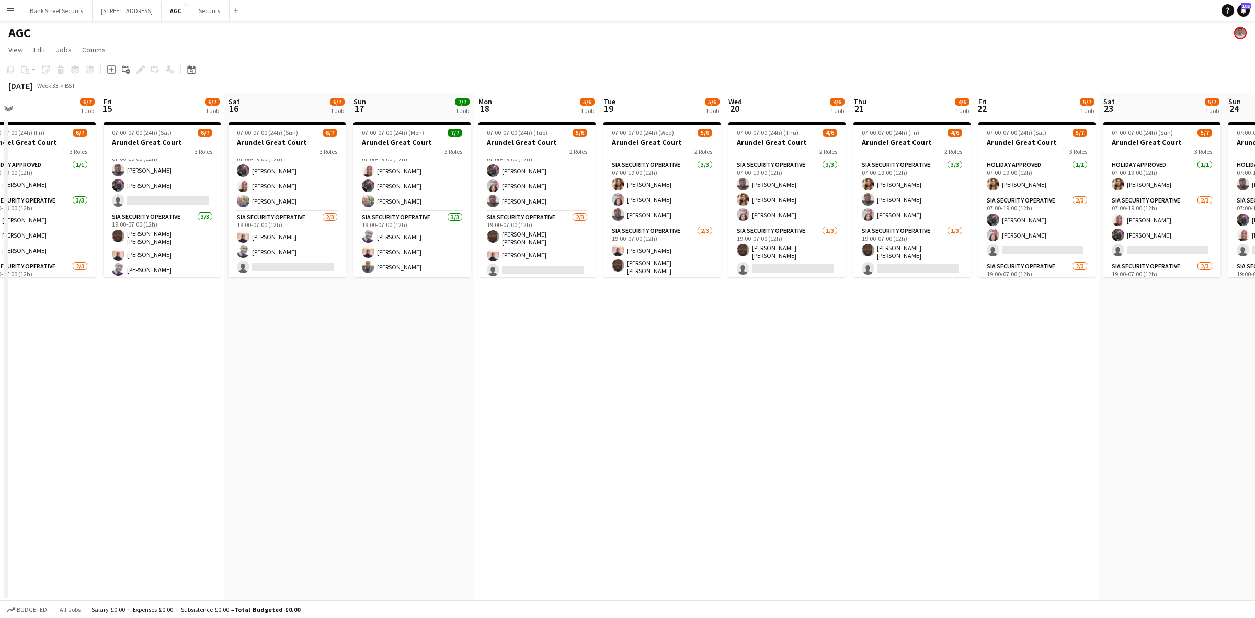
scroll to position [0, 380]
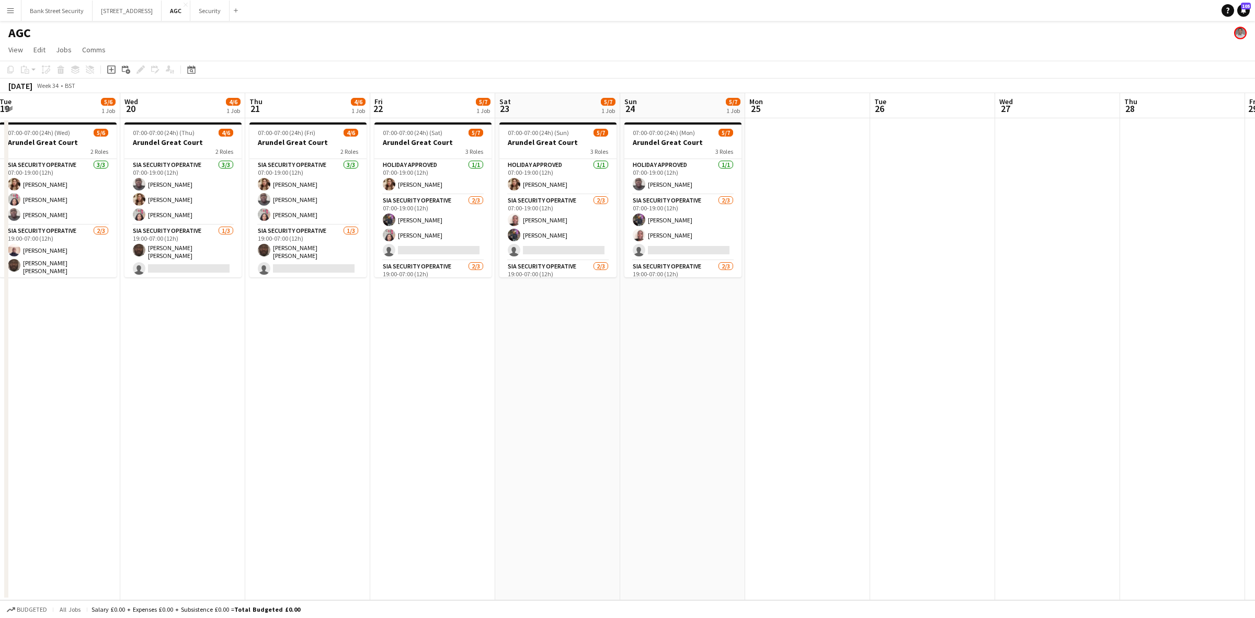
drag, startPoint x: 1057, startPoint y: 285, endPoint x: -53, endPoint y: 309, distance: 1110.8
click at [0, 309] on html "Menu Boards Boards Boards All jobs Status Workforce Workforce My Workforce Recr…" at bounding box center [627, 309] width 1255 height 618
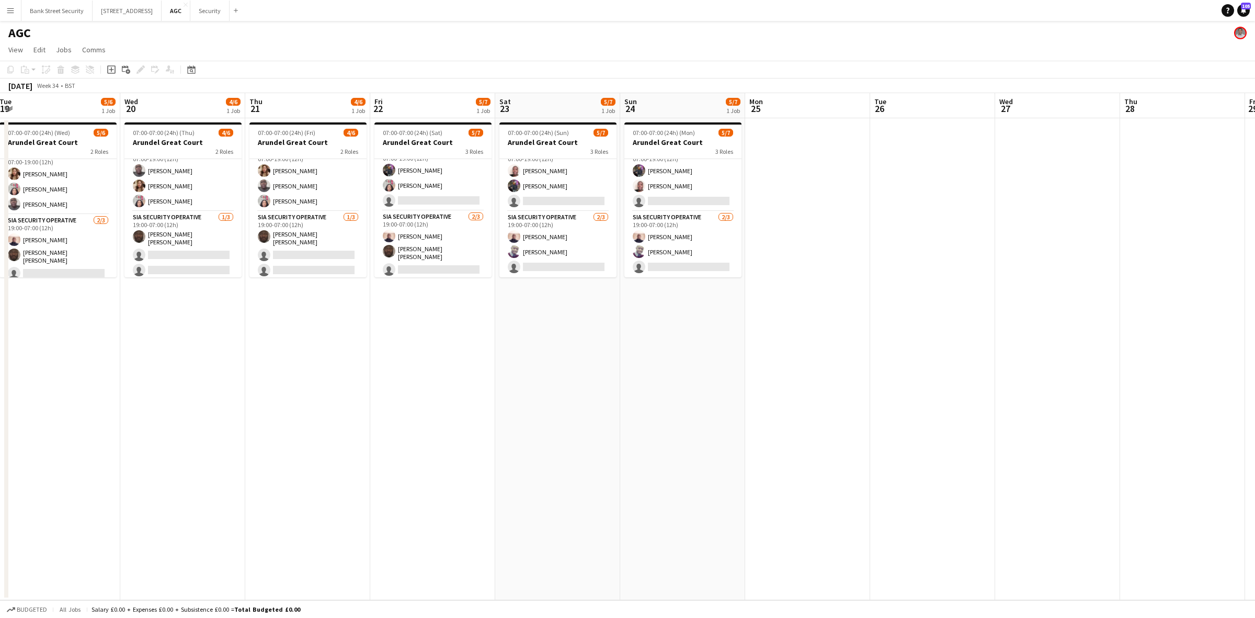
scroll to position [14, 0]
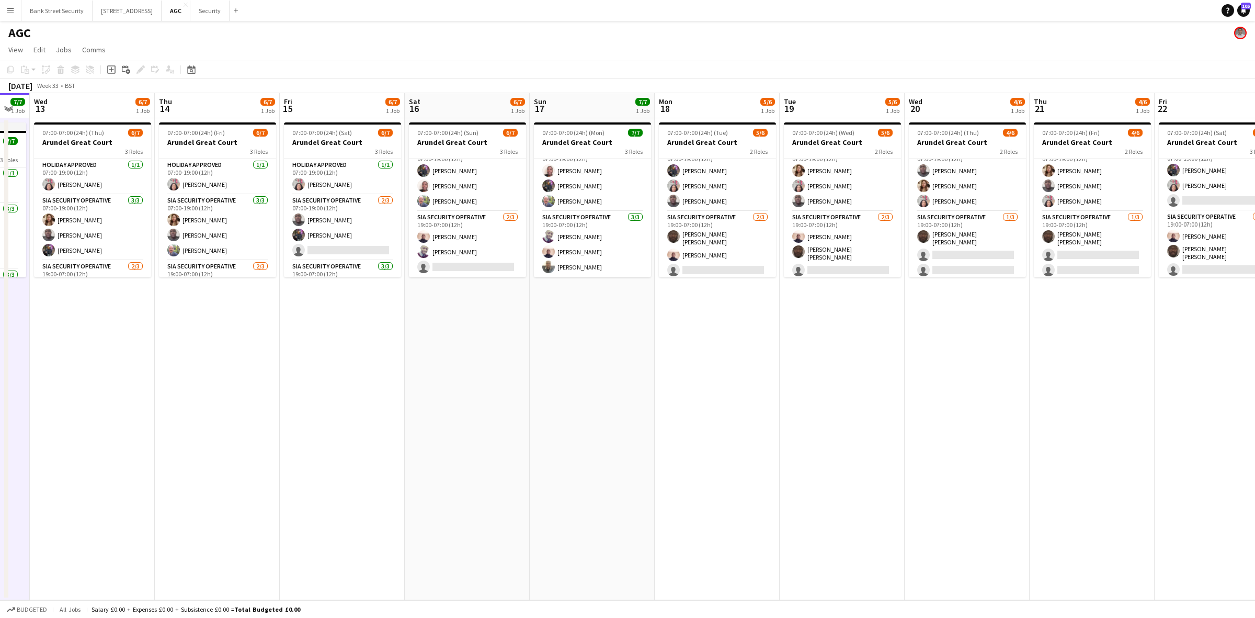
drag, startPoint x: 34, startPoint y: 330, endPoint x: 818, endPoint y: 247, distance: 788.7
click at [818, 247] on app-calendar-viewport "Mon 11 6/6 1 Job Tue 12 7/7 1 Job Wed 13 6/7 1 Job Thu 14 6/7 1 Job Fri 15 6/7 …" at bounding box center [627, 346] width 1255 height 507
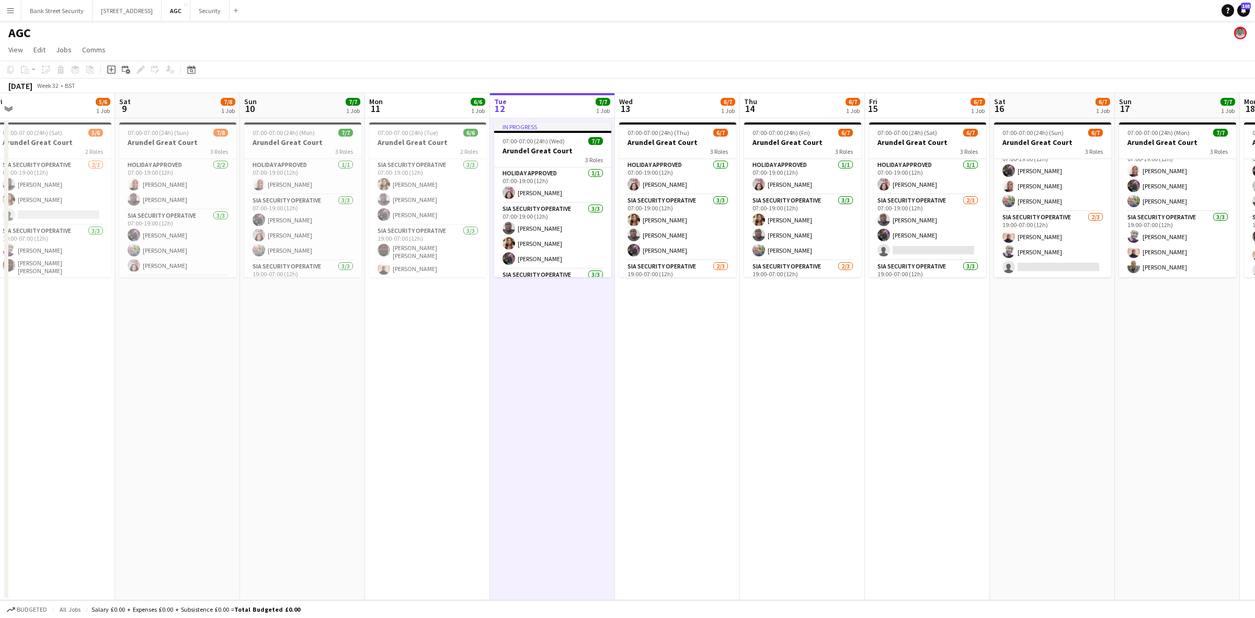
scroll to position [0, 268]
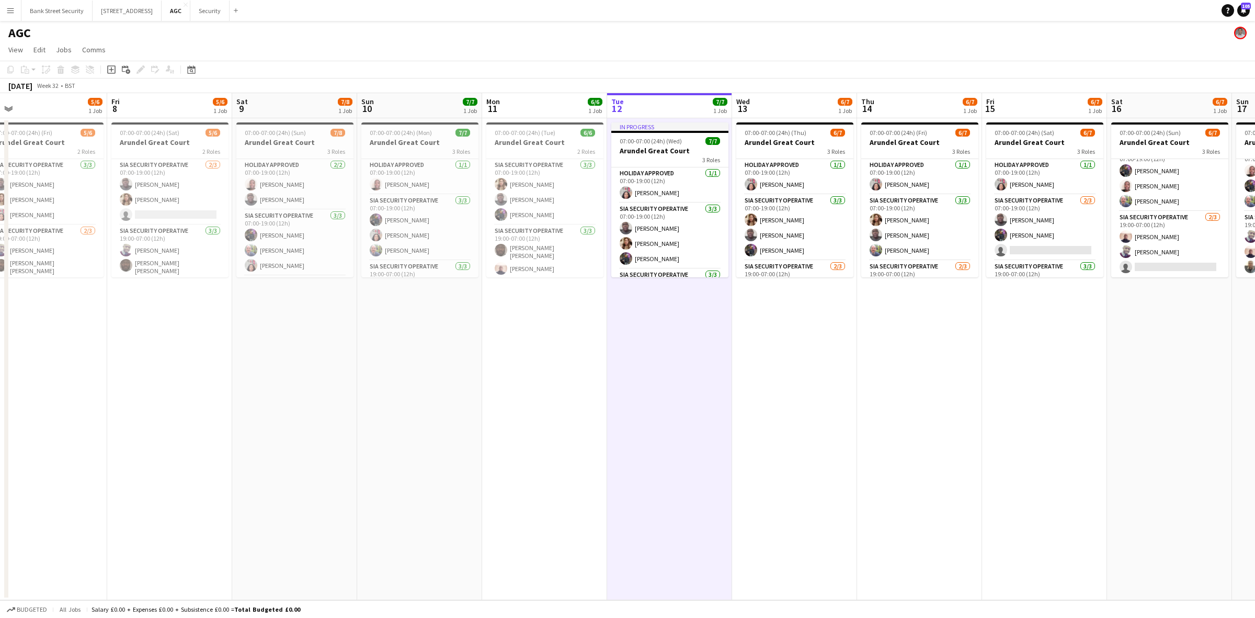
drag, startPoint x: 262, startPoint y: 350, endPoint x: 965, endPoint y: 254, distance: 708.8
click at [965, 254] on app-calendar-viewport "Tue 5 6/6 1 Job Wed 6 5/6 1 Job Thu 7 5/6 1 Job Fri 8 5/6 1 Job Sat 9 7/8 1 Job…" at bounding box center [627, 346] width 1255 height 507
click at [205, 13] on button "Security Close" at bounding box center [209, 11] width 39 height 20
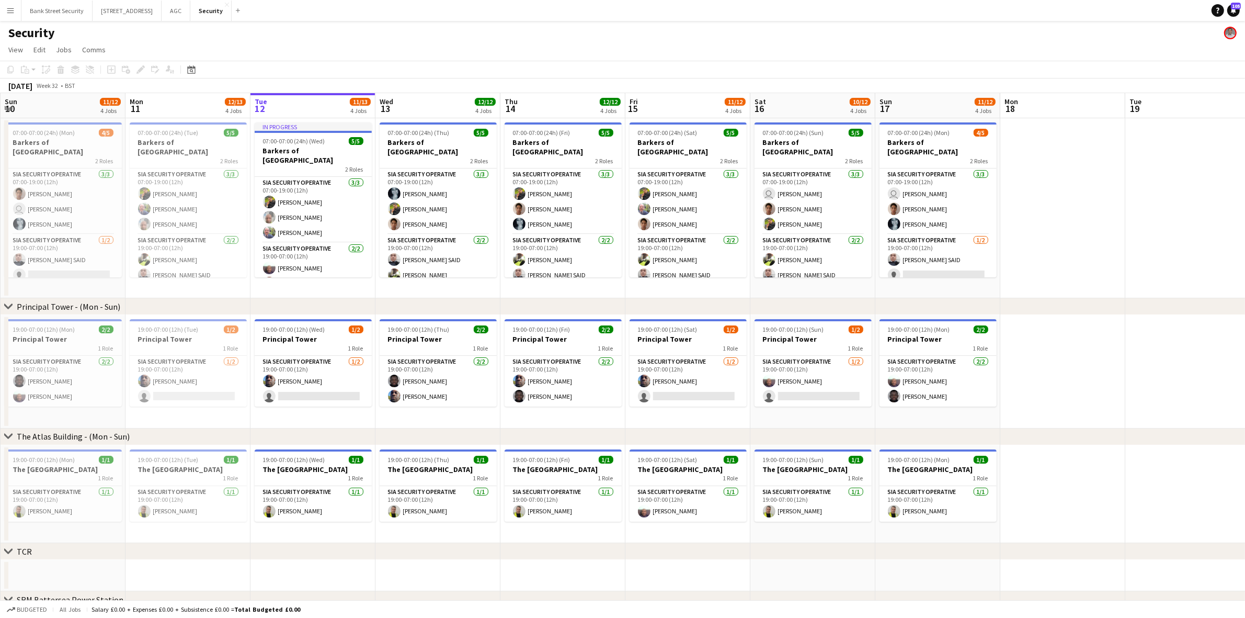
scroll to position [0, 315]
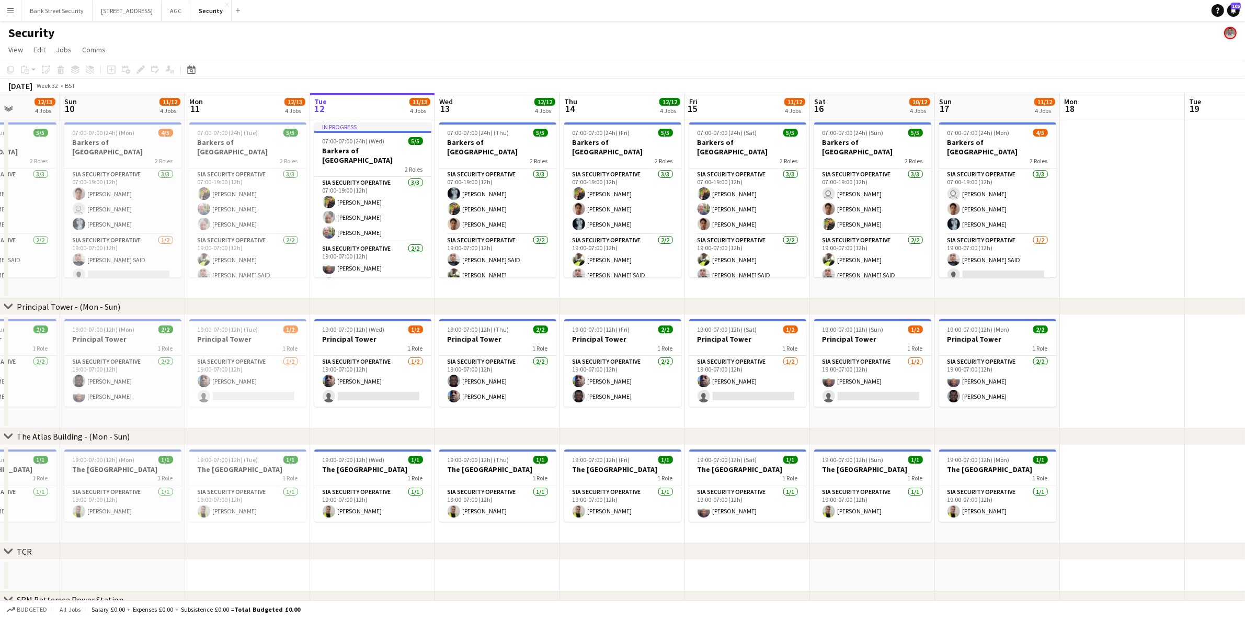
drag, startPoint x: 332, startPoint y: 296, endPoint x: 517, endPoint y: 289, distance: 184.7
click at [517, 289] on app-calendar-viewport "Thu 7 12/12 4 Jobs Fri 8 12/12 4 Jobs Sat 9 12/13 4 Jobs Sun 10 11/12 4 Jobs Mo…" at bounding box center [622, 440] width 1245 height 694
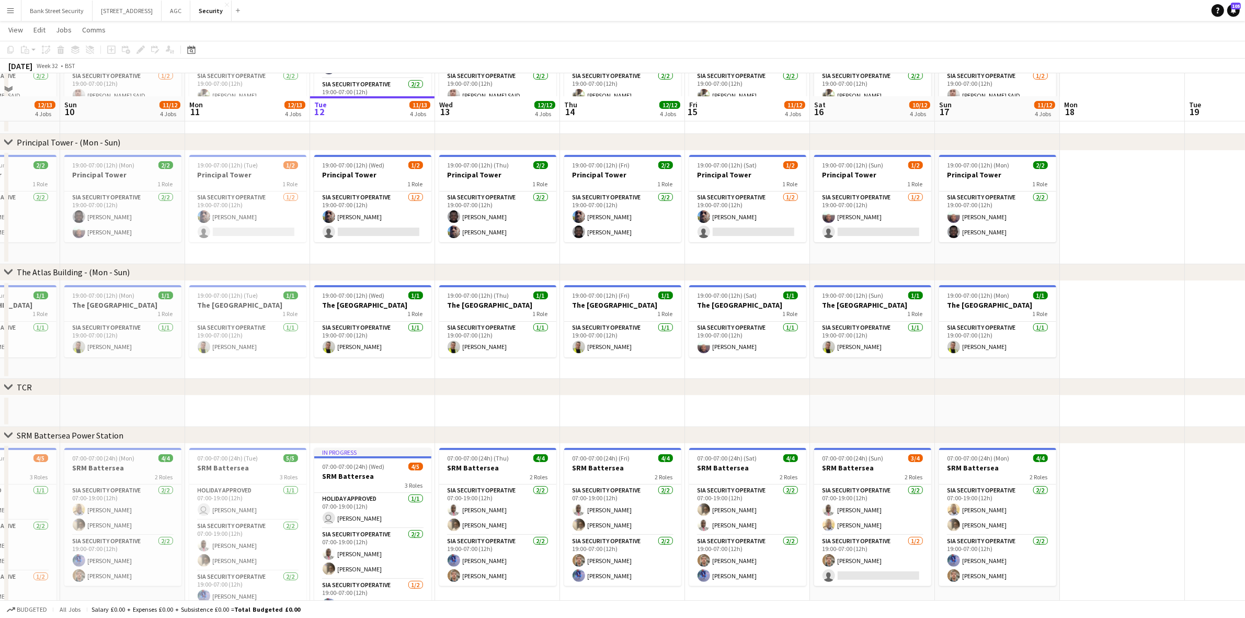
scroll to position [0, 0]
